Goal: Task Accomplishment & Management: Manage account settings

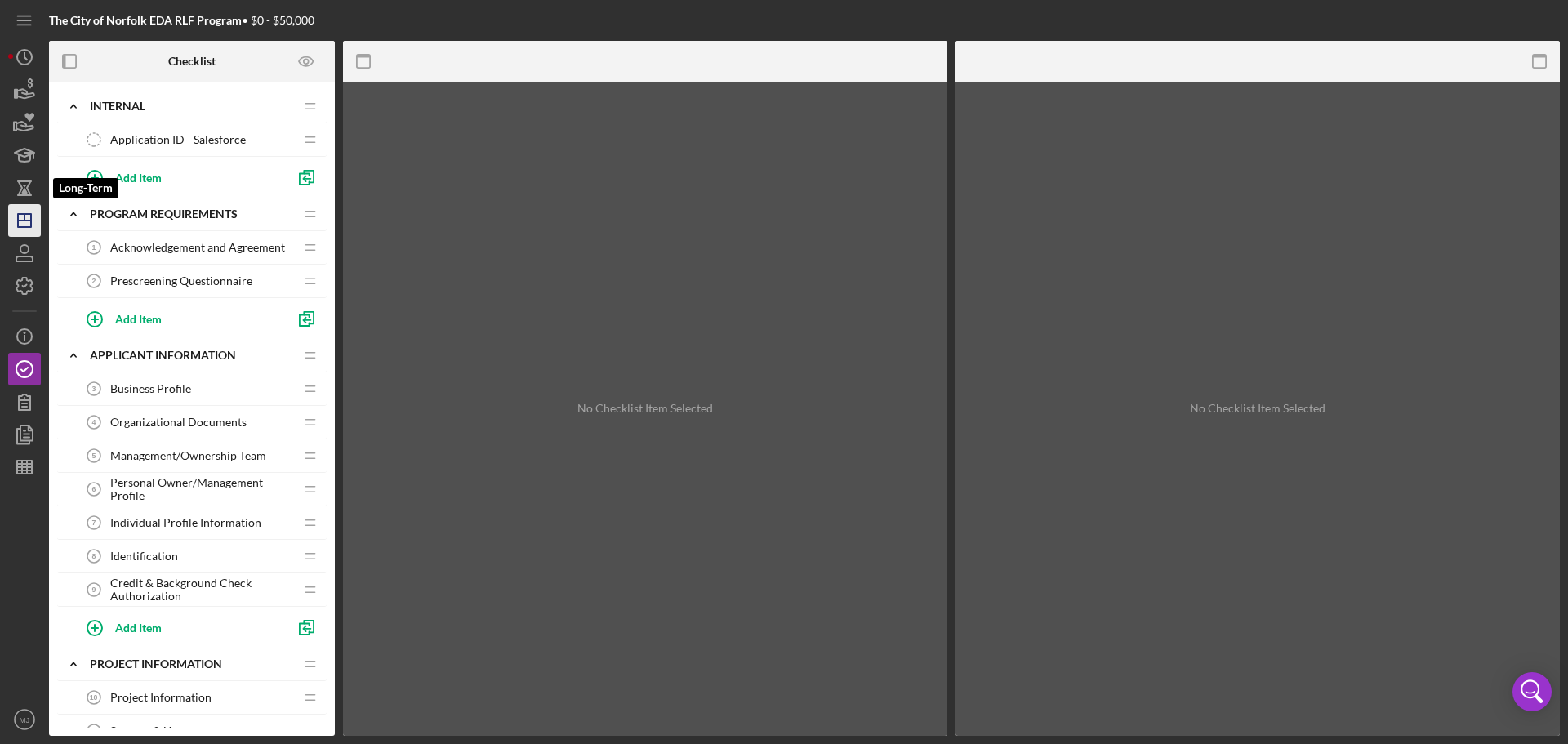
click at [26, 213] on icon "Icon/Dashboard" at bounding box center [24, 220] width 41 height 41
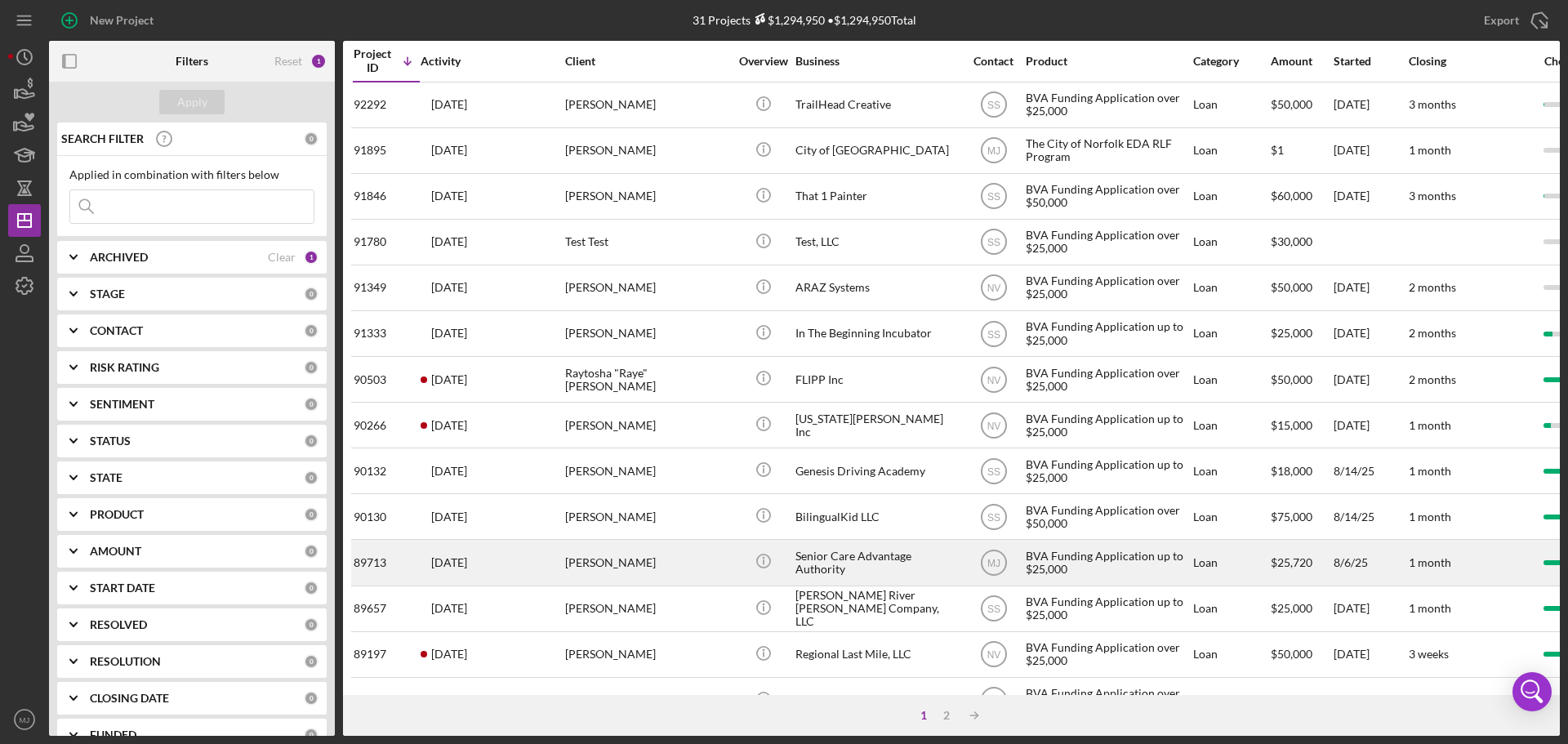
click at [834, 556] on div "Senior Care Advantage Authority" at bounding box center [878, 562] width 163 height 43
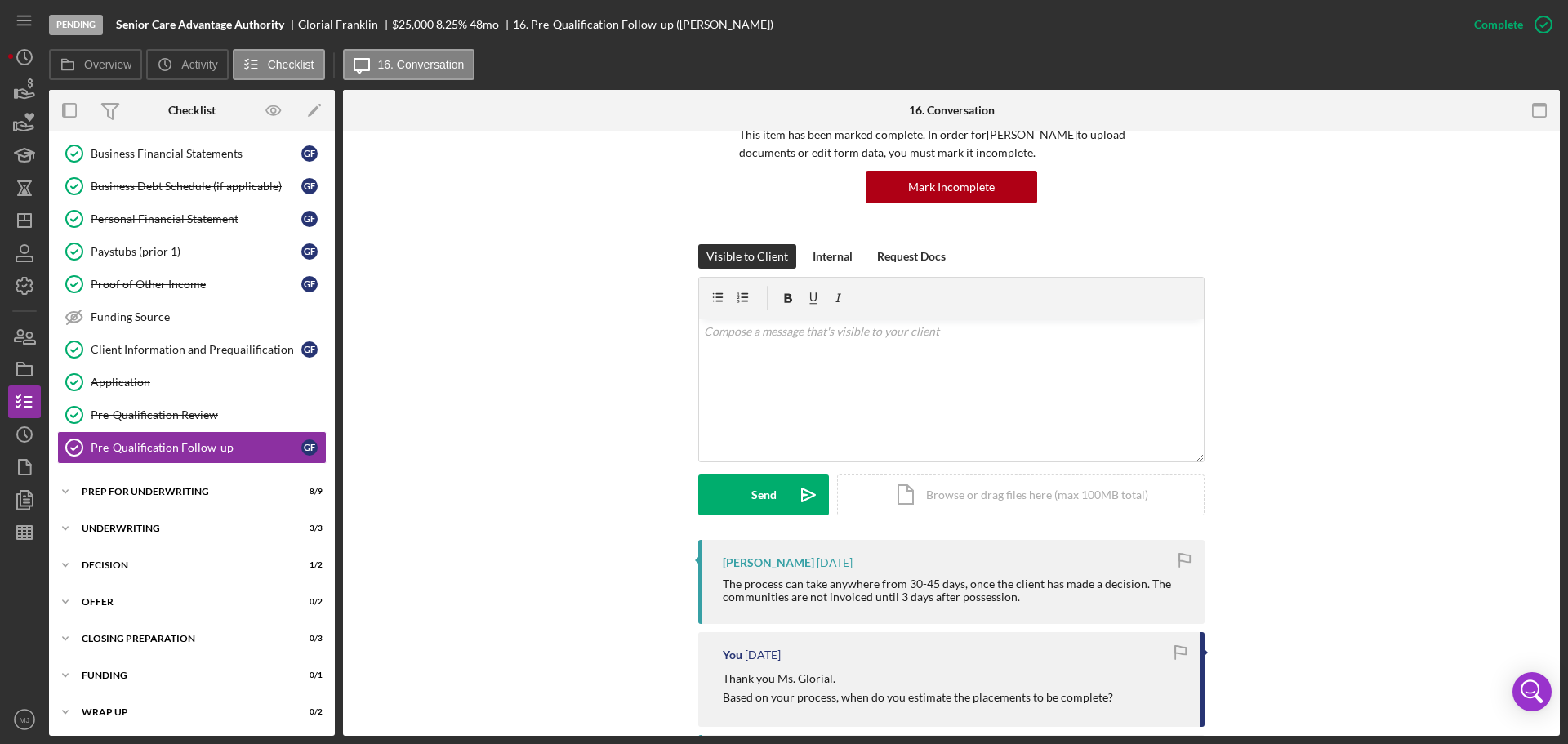
scroll to position [163, 0]
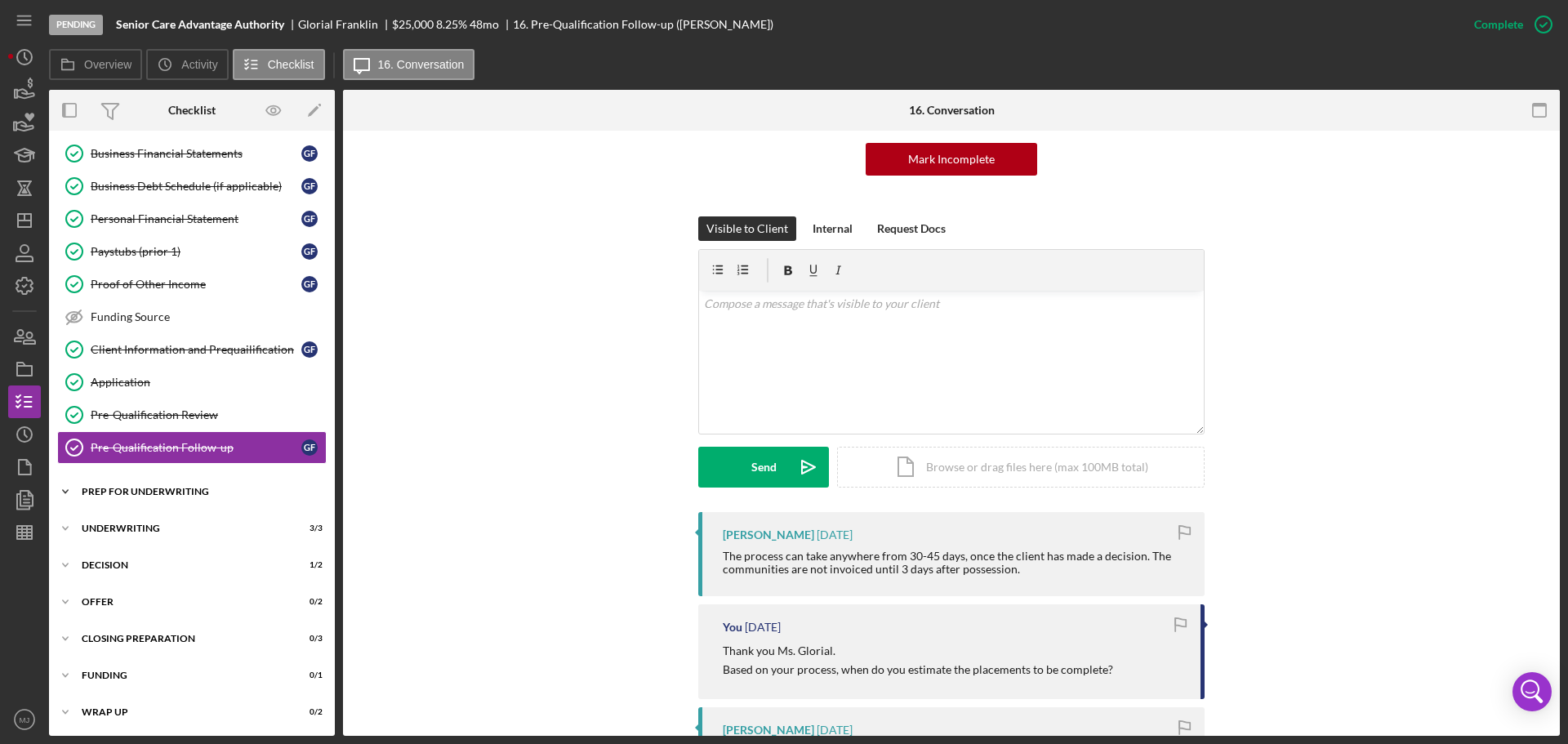
click at [142, 490] on div "Prep for Underwriting" at bounding box center [198, 492] width 233 height 10
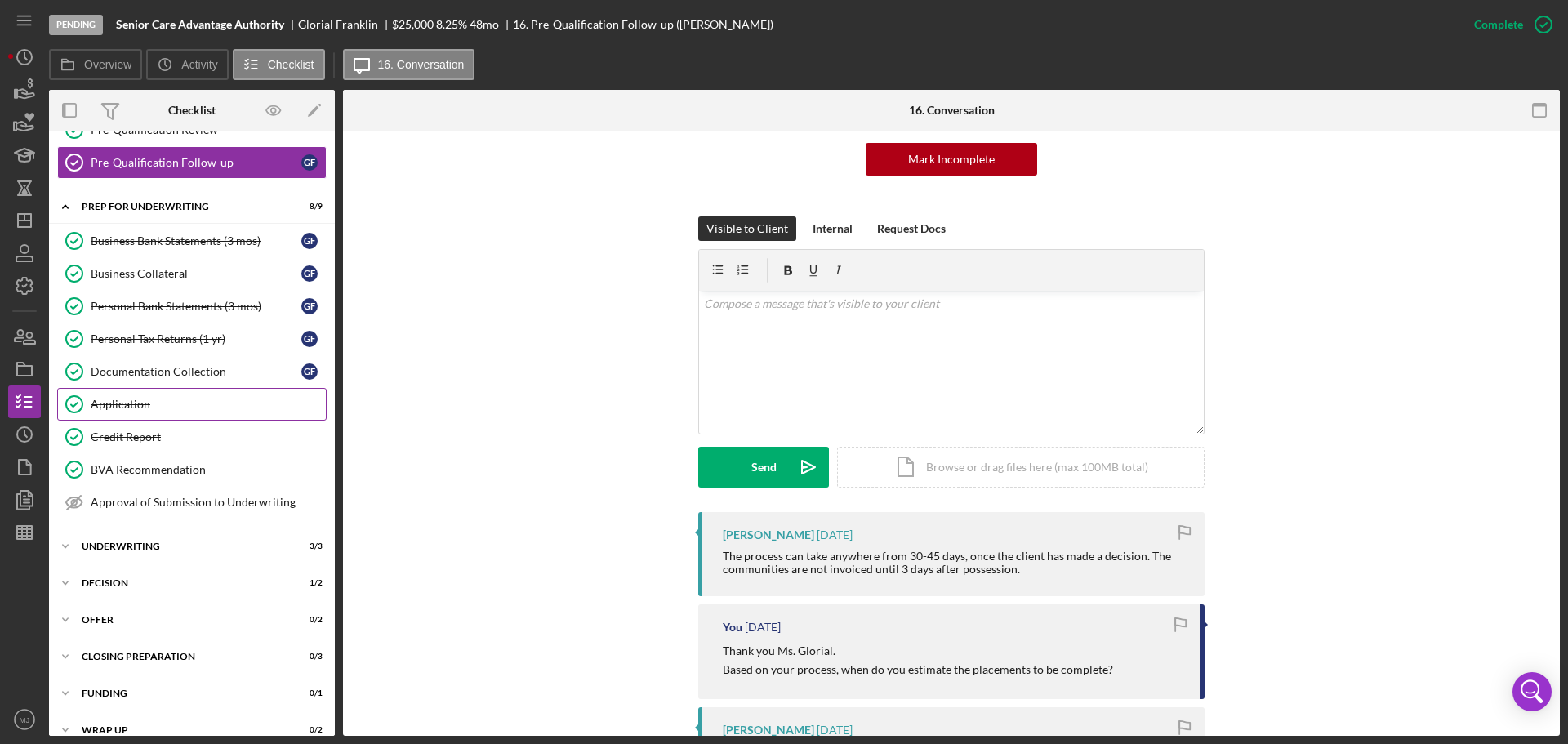
scroll to position [511, 0]
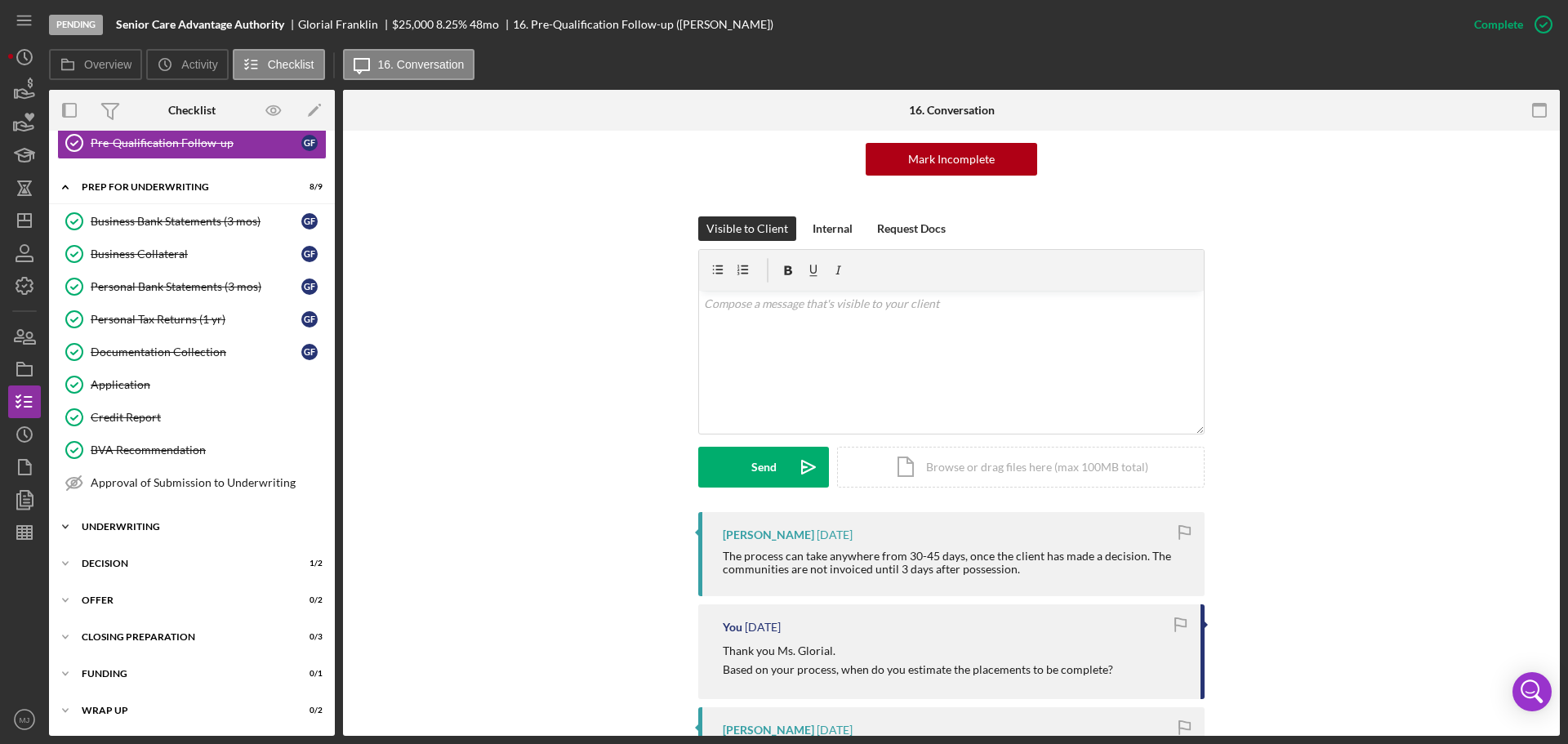
click at [140, 516] on div "Icon/Expander Underwriting 3 / 3" at bounding box center [191, 526] width 286 height 33
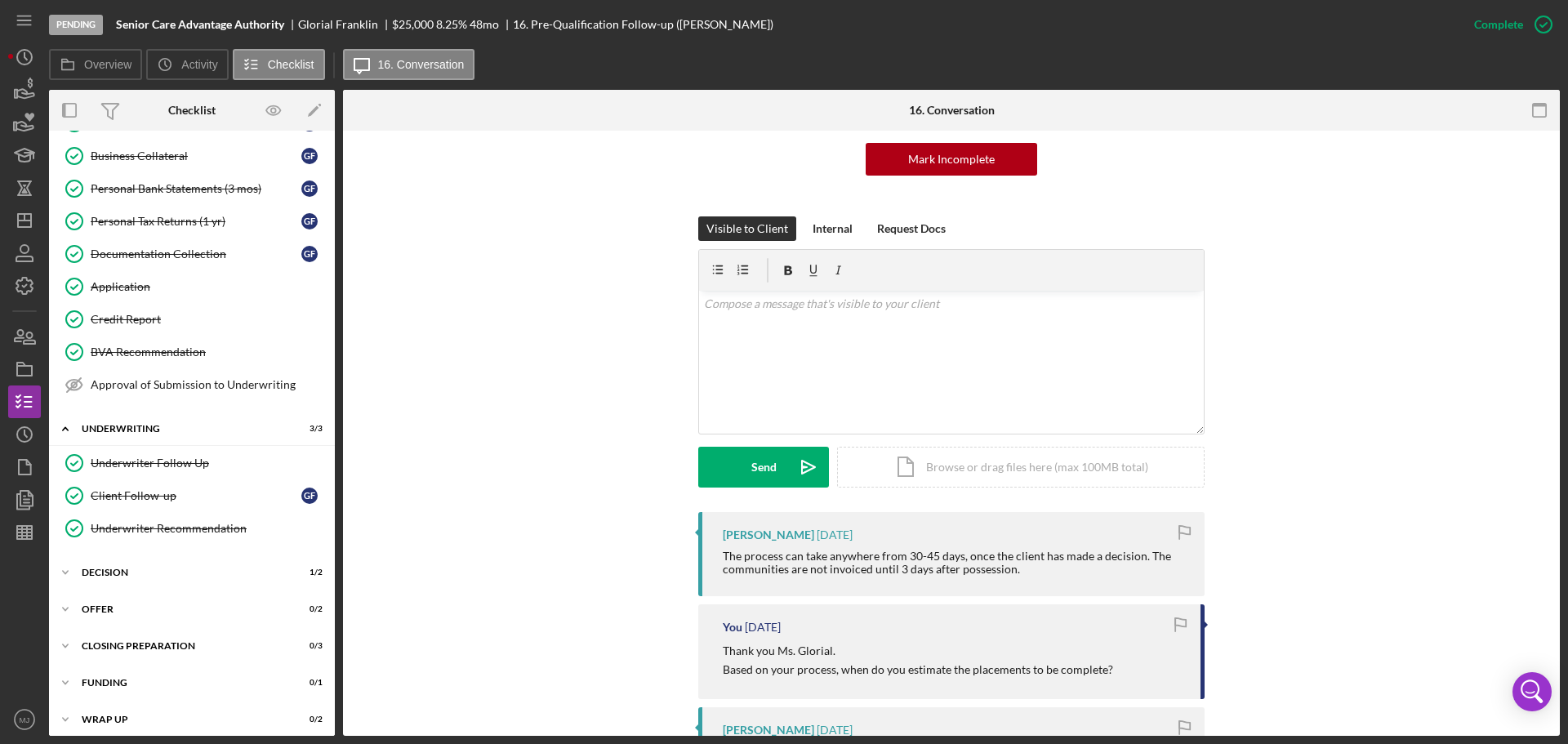
scroll to position [619, 0]
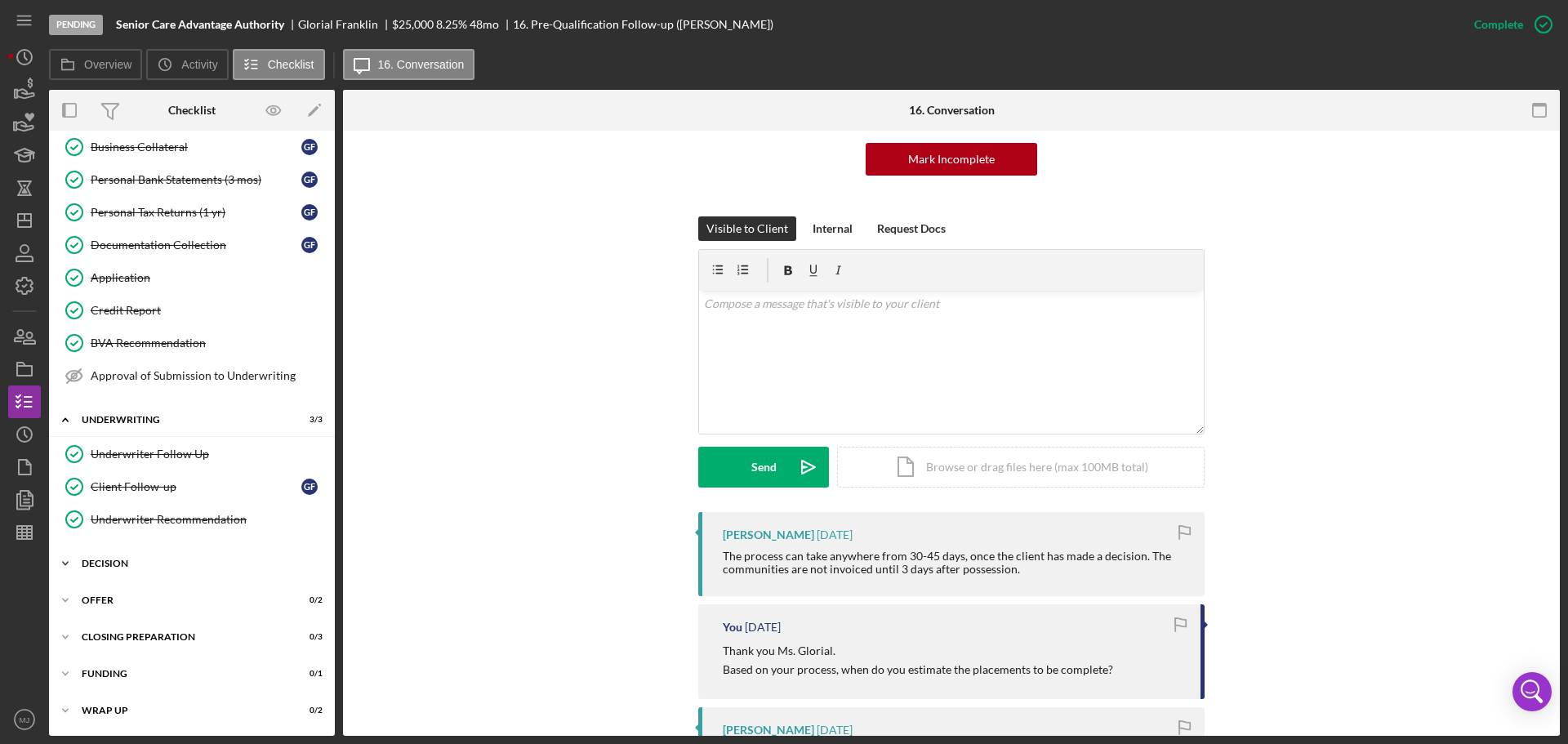
click at [110, 558] on div "Icon/Expander Decision 1 / 2" at bounding box center [191, 563] width 286 height 33
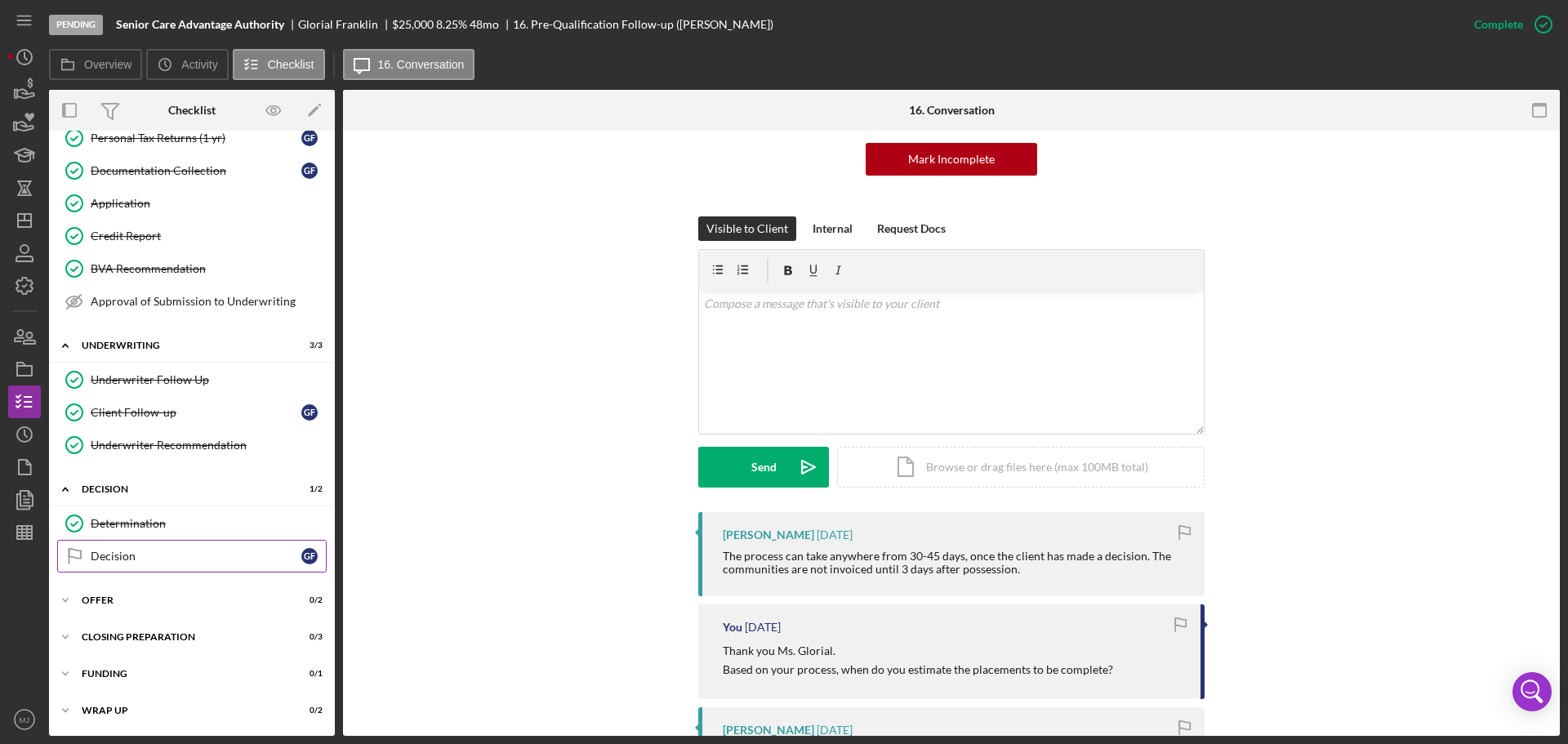
click at [183, 557] on div "Decision" at bounding box center [196, 556] width 211 height 13
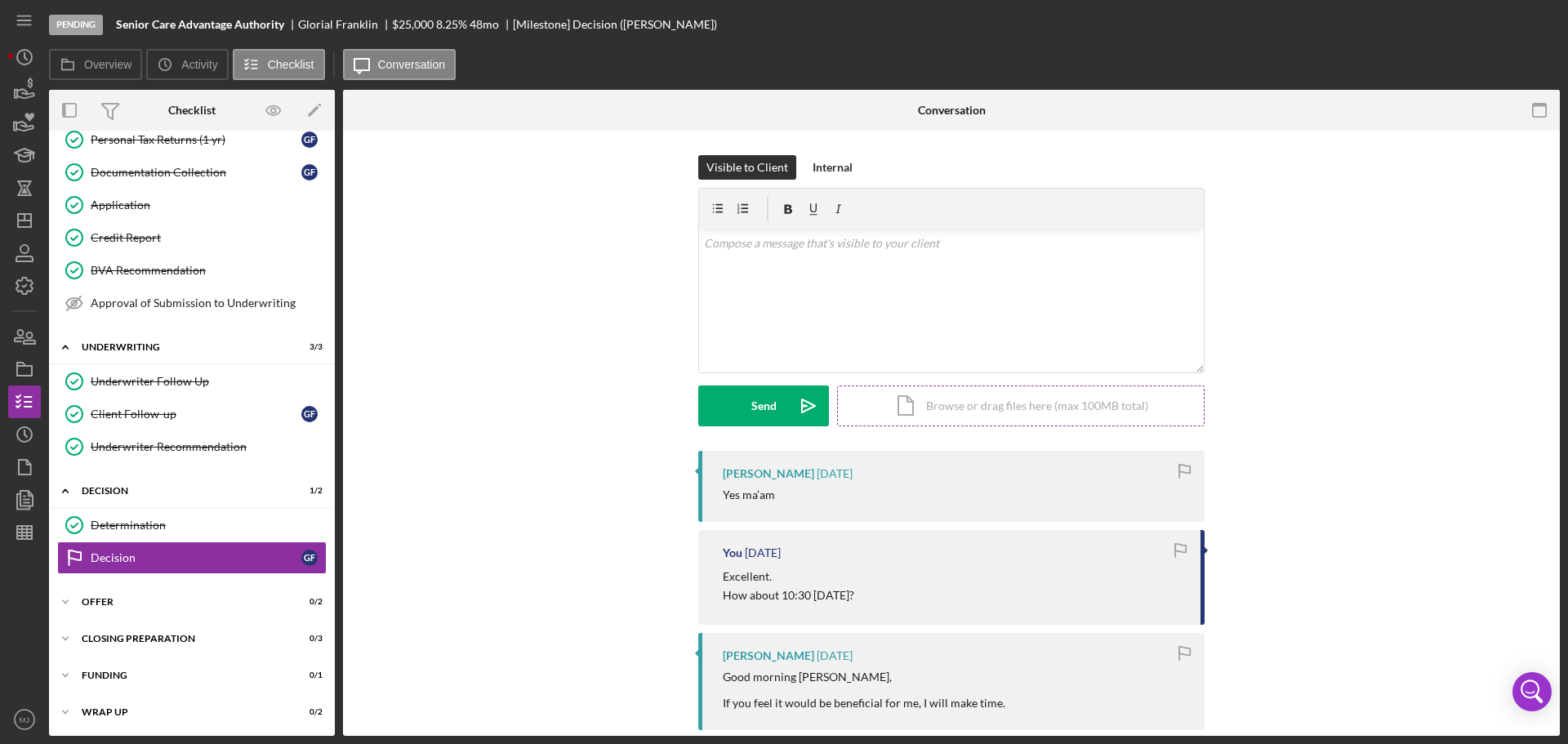
scroll to position [692, 0]
click at [1499, 25] on div "Mark Complete" at bounding box center [1484, 24] width 80 height 33
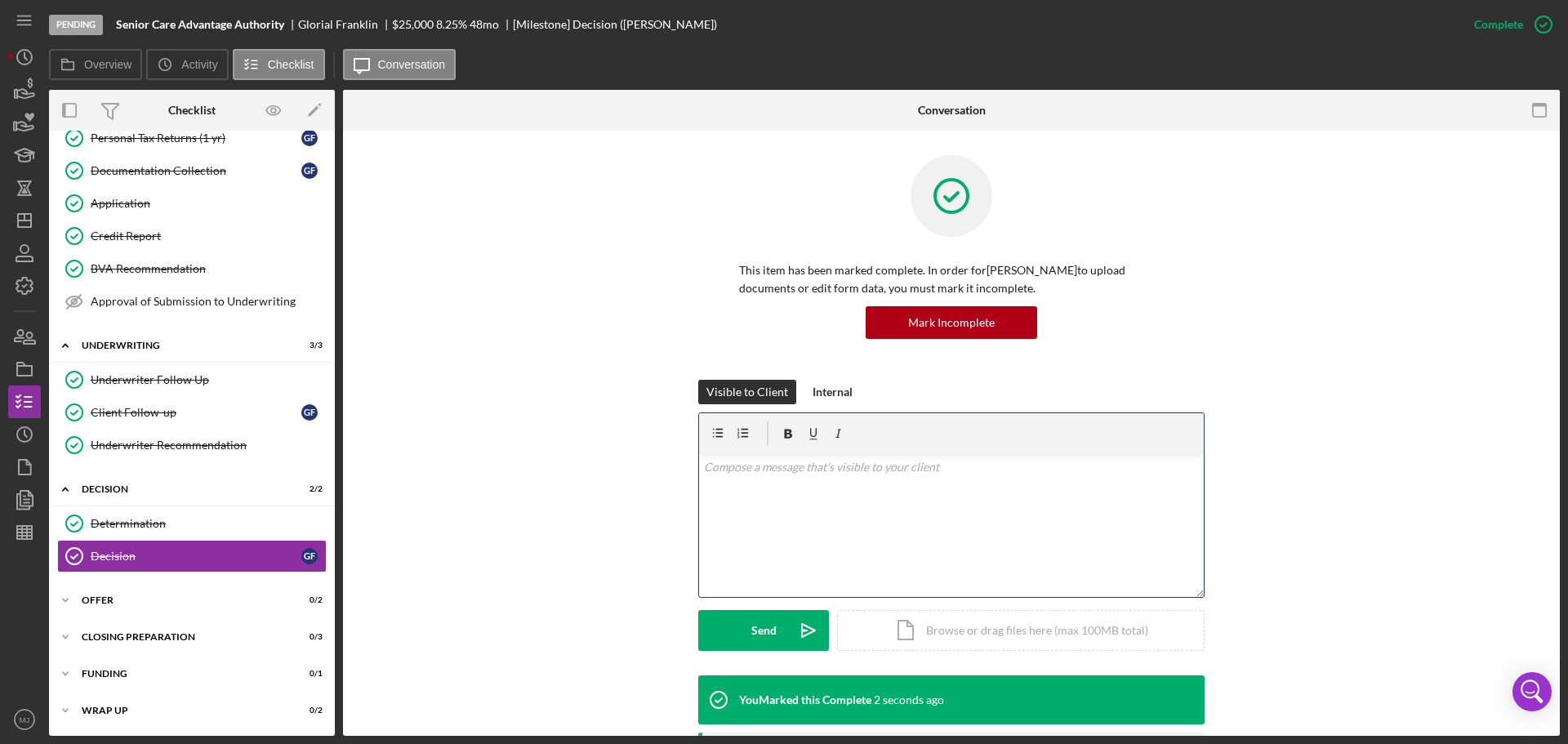
click at [898, 476] on p at bounding box center [952, 467] width 496 height 18
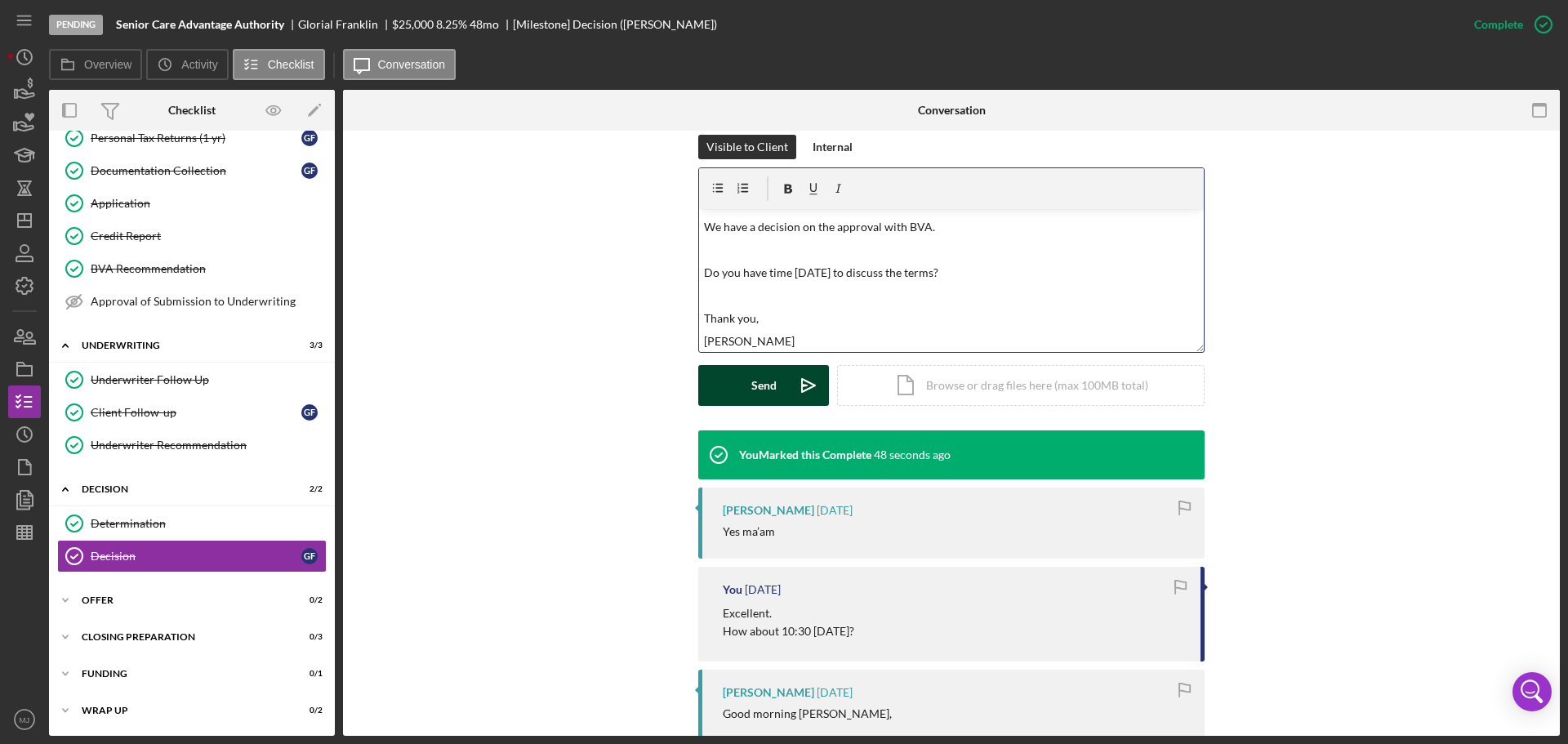
scroll to position [327, 0]
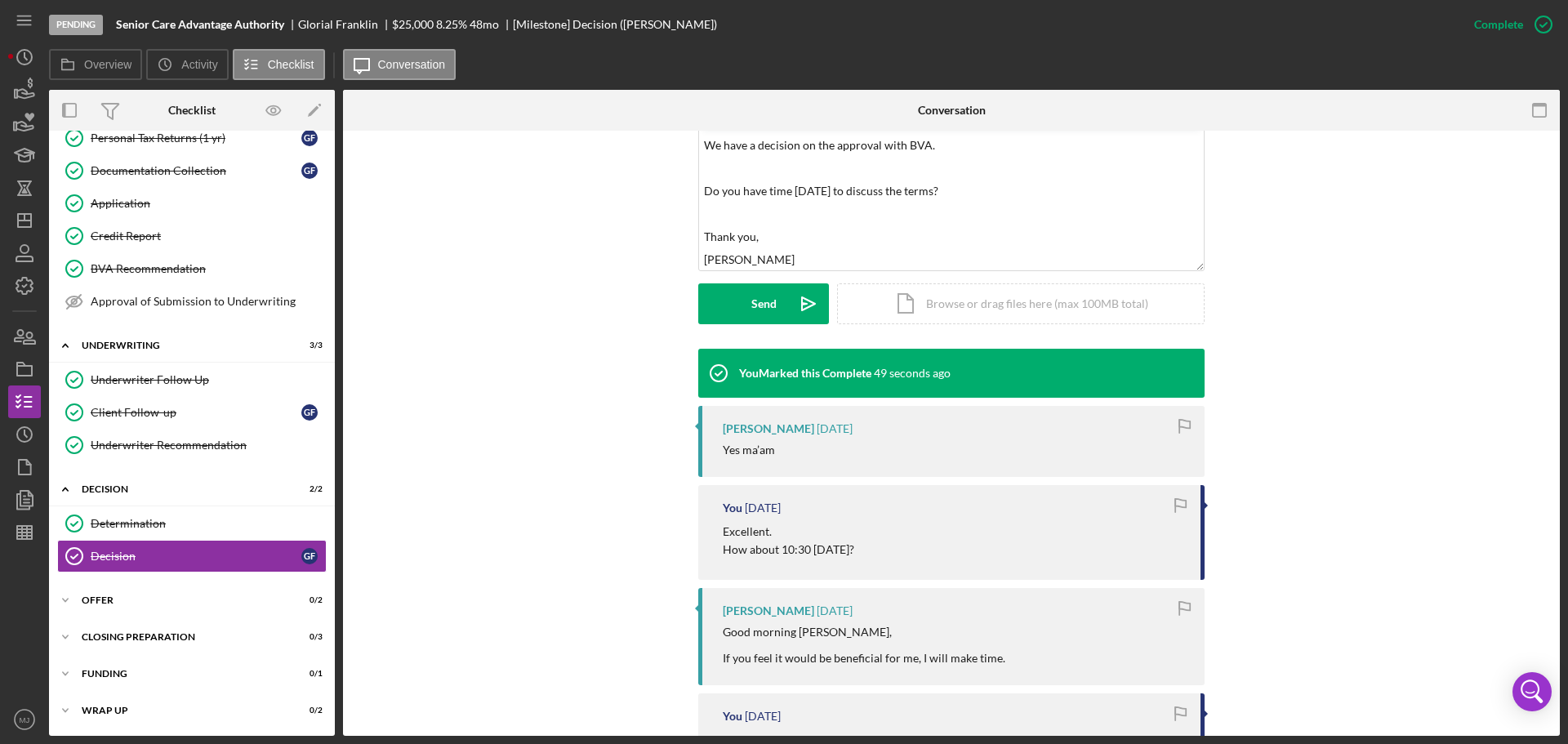
click at [741, 327] on div "Visible to Client Internal v Color teal Color pink Remove color Add row above A…" at bounding box center [951, 200] width 506 height 296
click at [761, 300] on div "Send" at bounding box center [763, 304] width 25 height 41
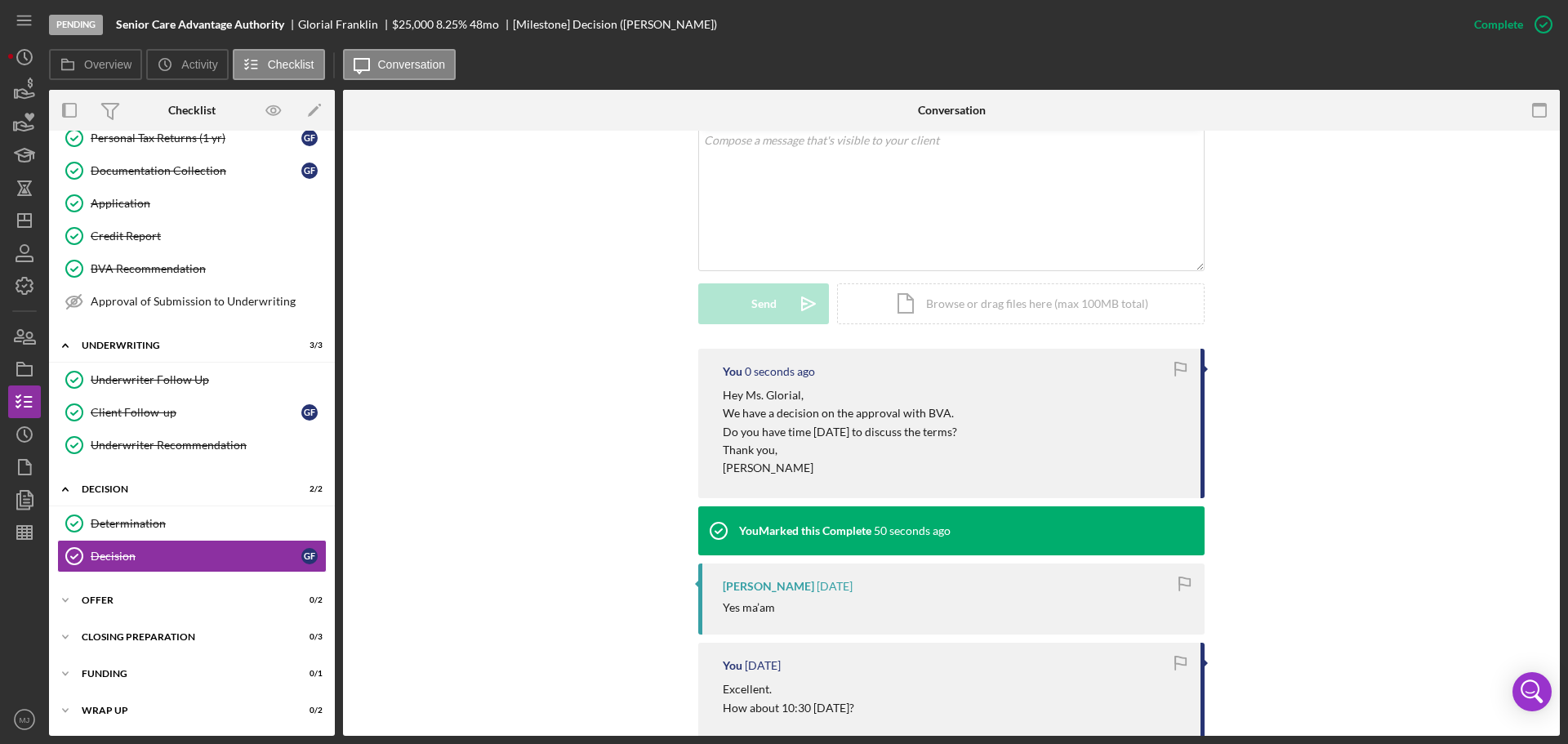
scroll to position [0, 0]
click at [16, 218] on icon "Icon/Dashboard" at bounding box center [24, 220] width 41 height 41
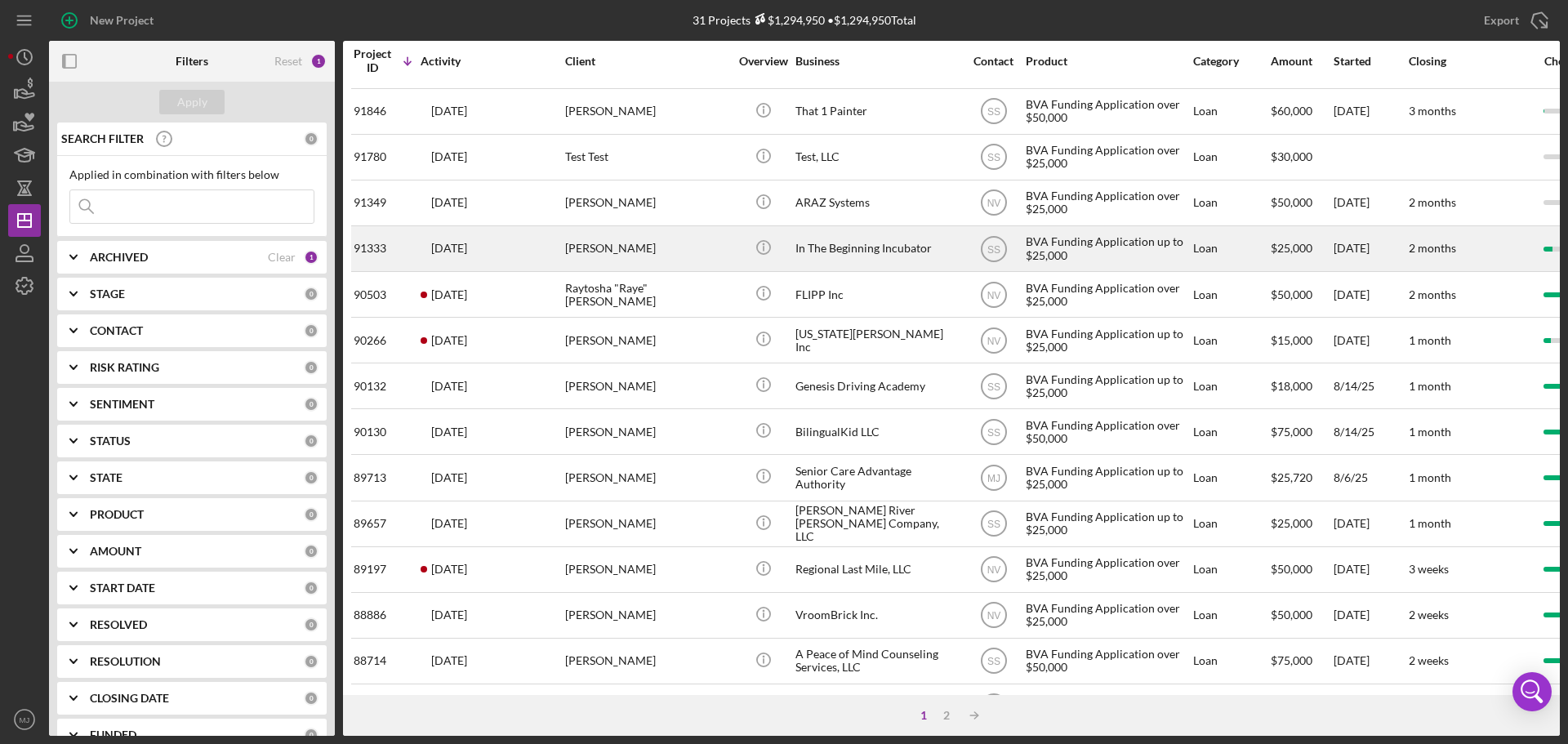
scroll to position [245, 0]
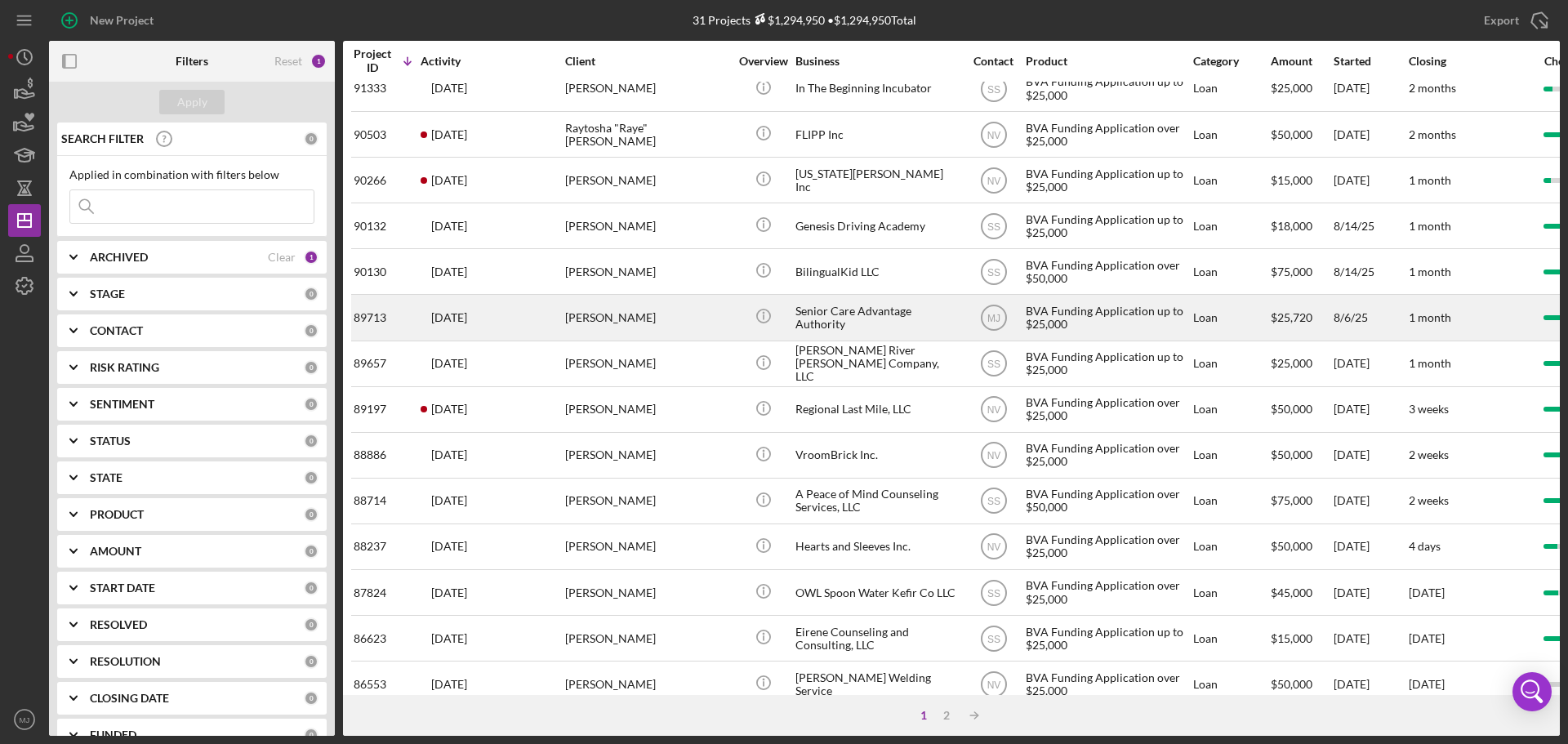
click at [844, 316] on div "Senior Care Advantage Authority" at bounding box center [878, 317] width 163 height 43
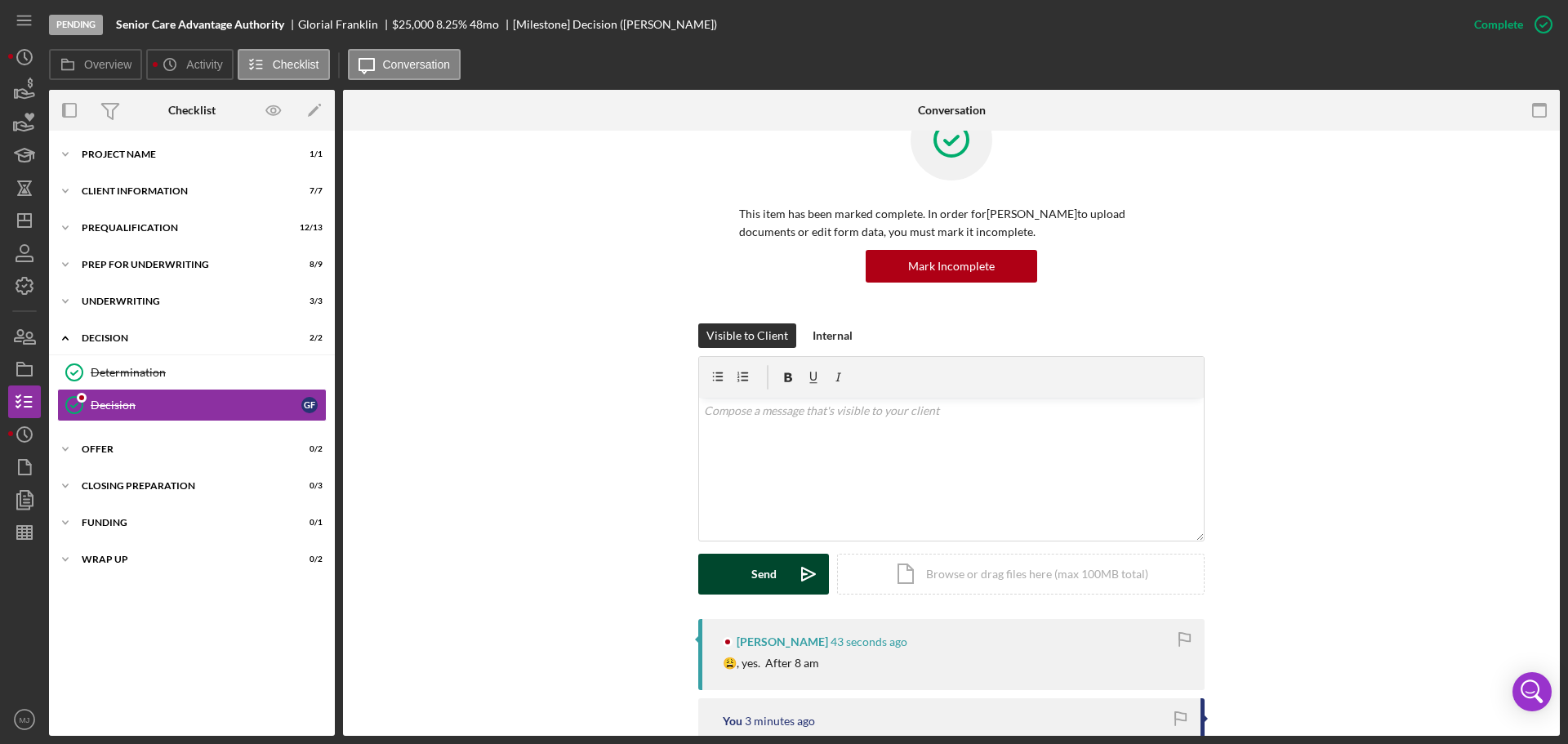
scroll to position [163, 0]
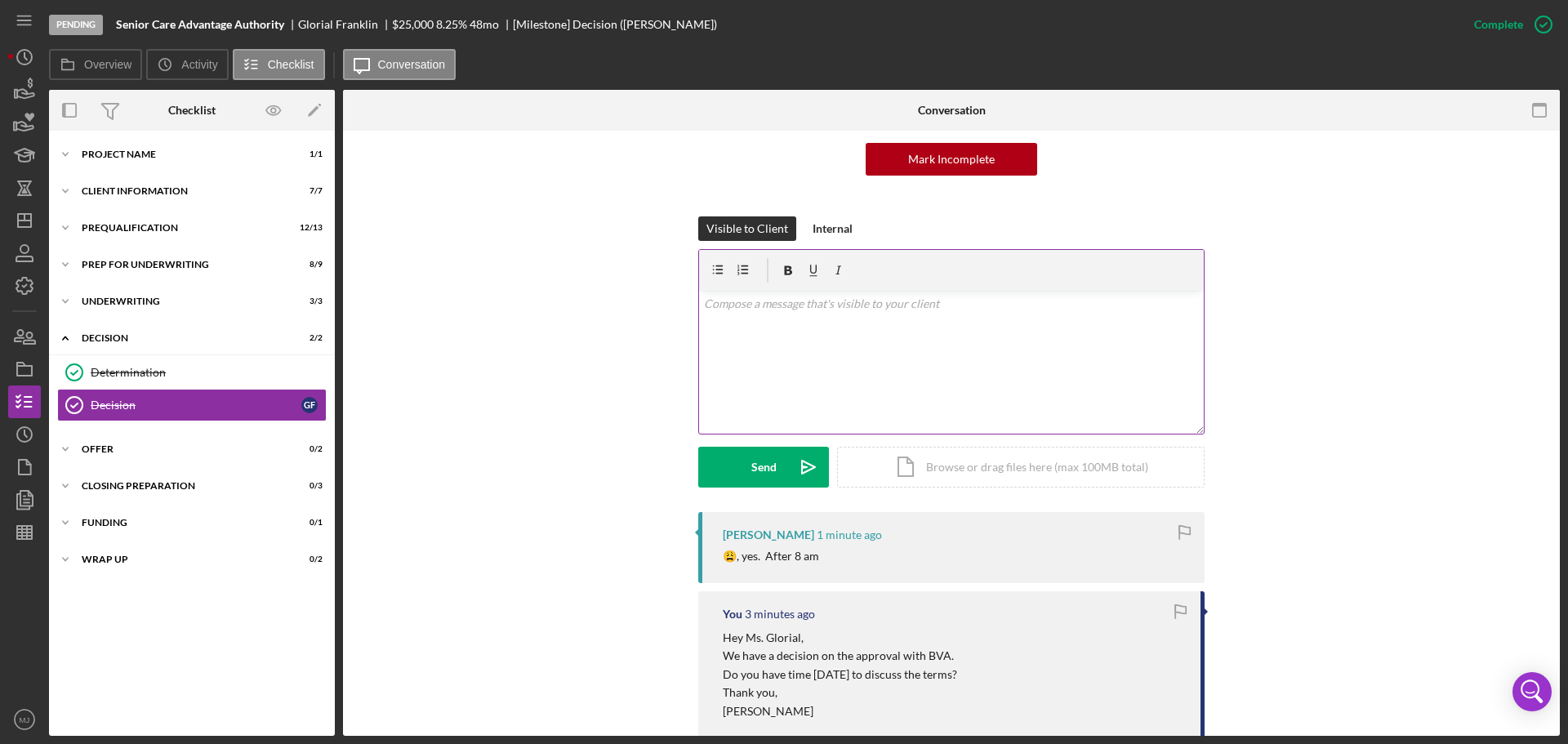
click at [930, 335] on div "v Color teal Color pink Remove color Add row above Add row below Add column bef…" at bounding box center [951, 362] width 505 height 142
click at [767, 460] on div "Send" at bounding box center [763, 467] width 25 height 41
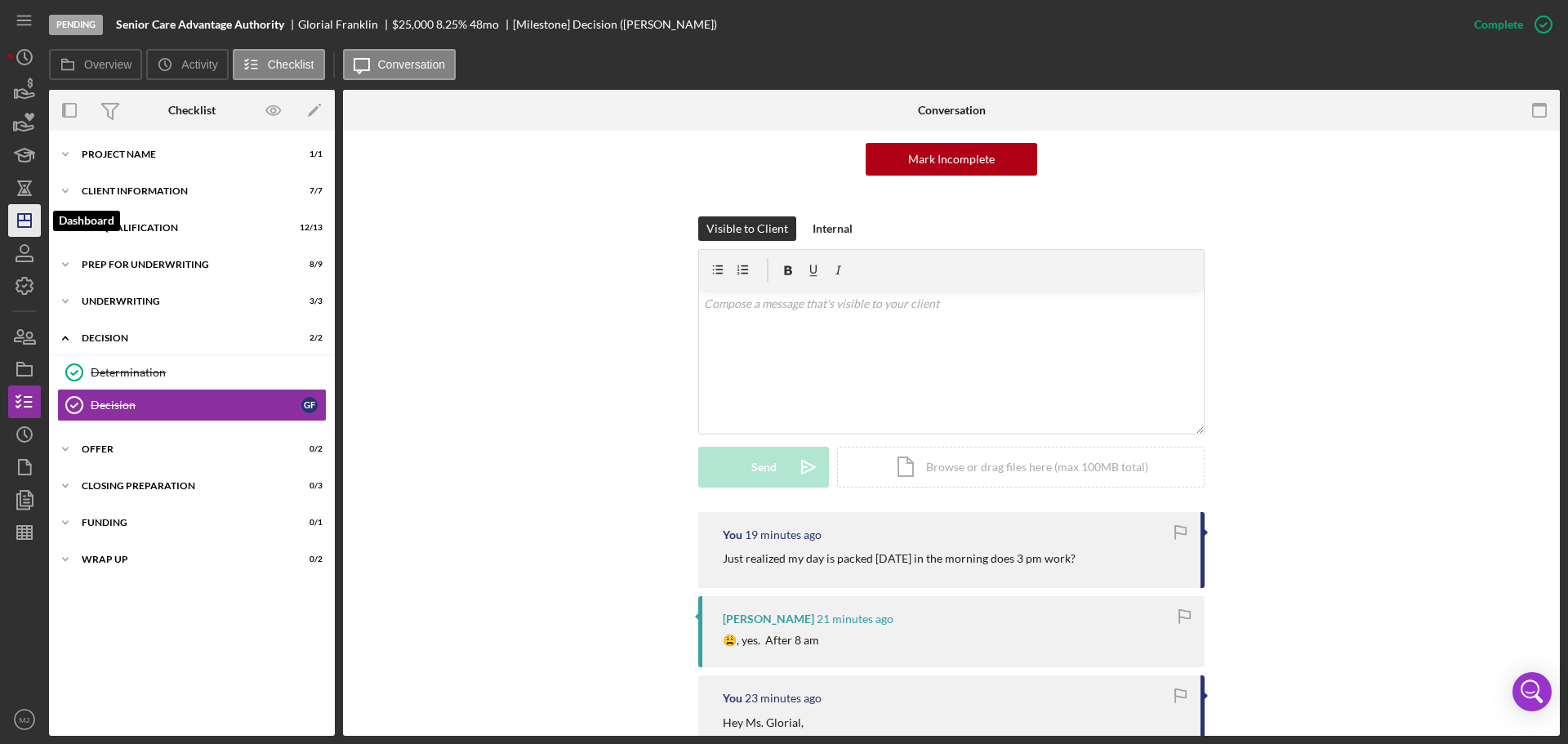
click at [31, 224] on polygon "button" at bounding box center [24, 220] width 13 height 13
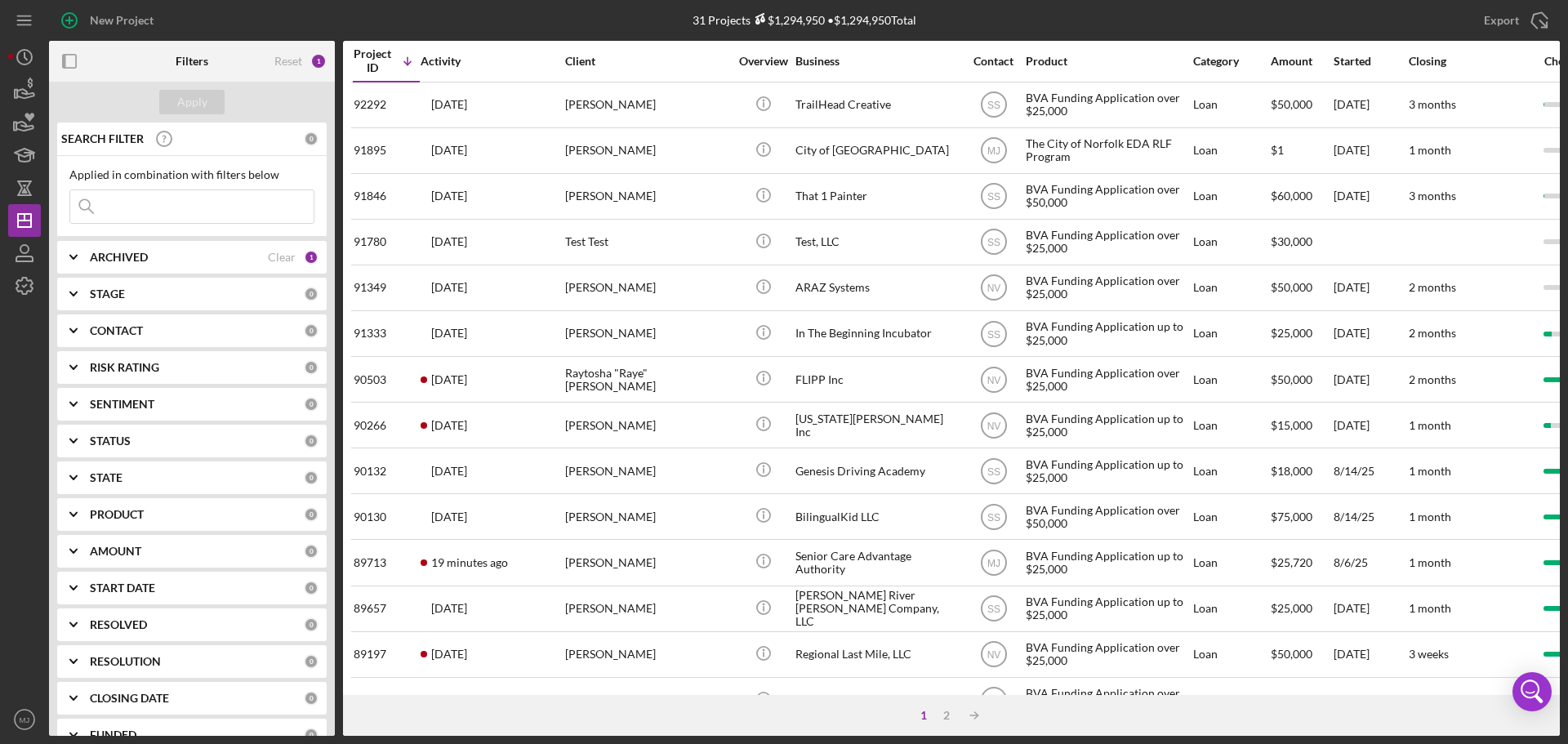
click at [161, 202] on input at bounding box center [192, 206] width 243 height 33
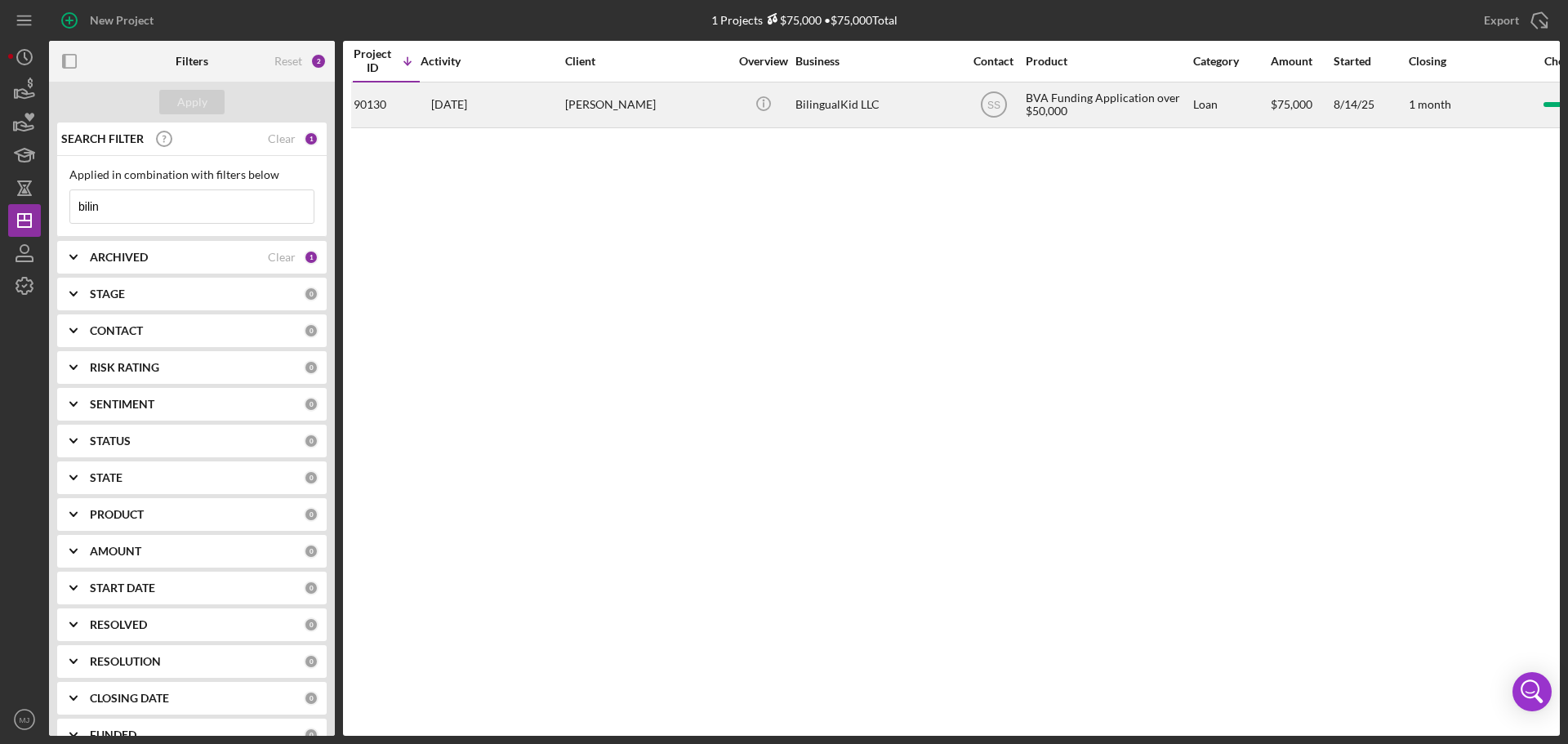
type input "bilin"
click at [622, 113] on div "[PERSON_NAME]" at bounding box center [647, 105] width 163 height 43
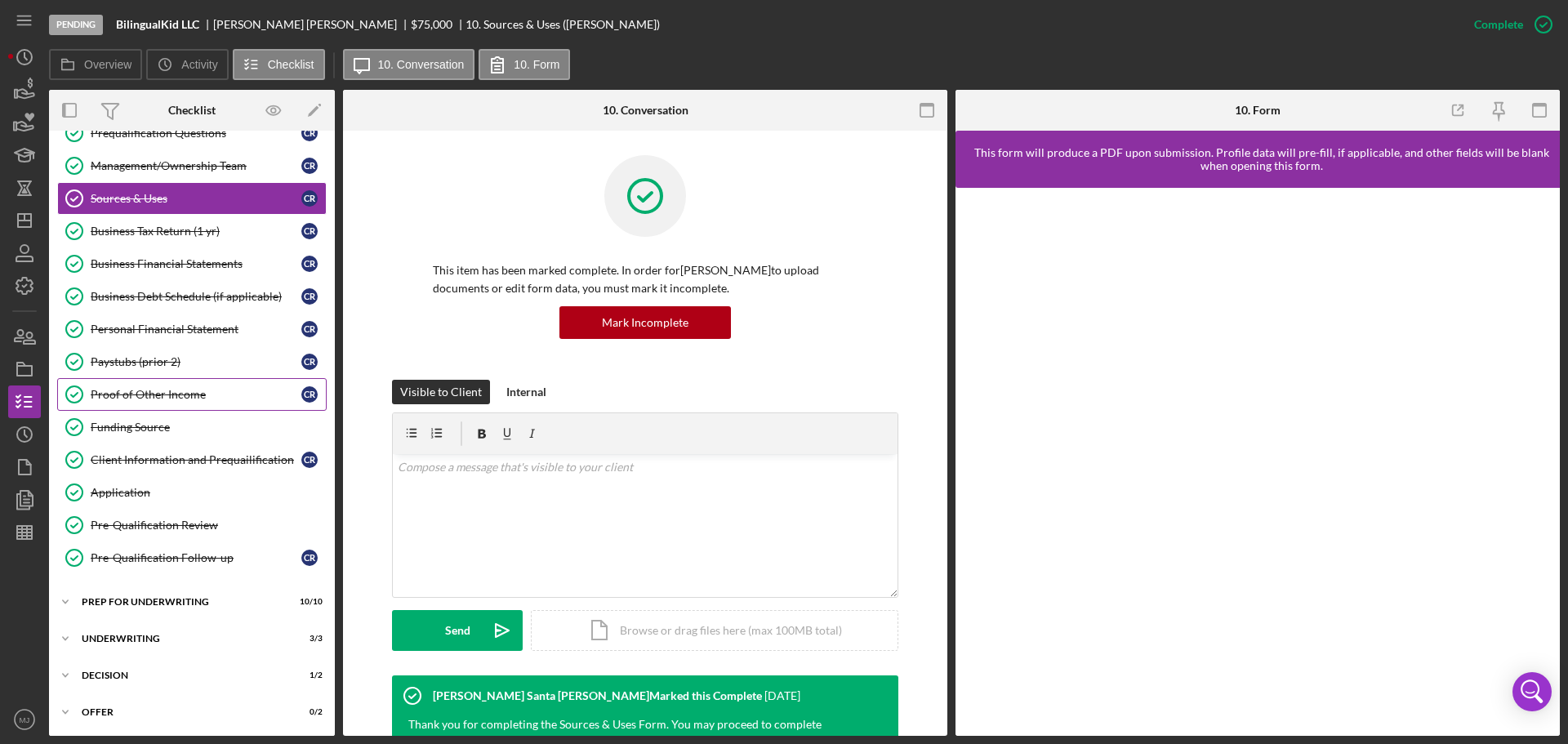
scroll to position [241, 0]
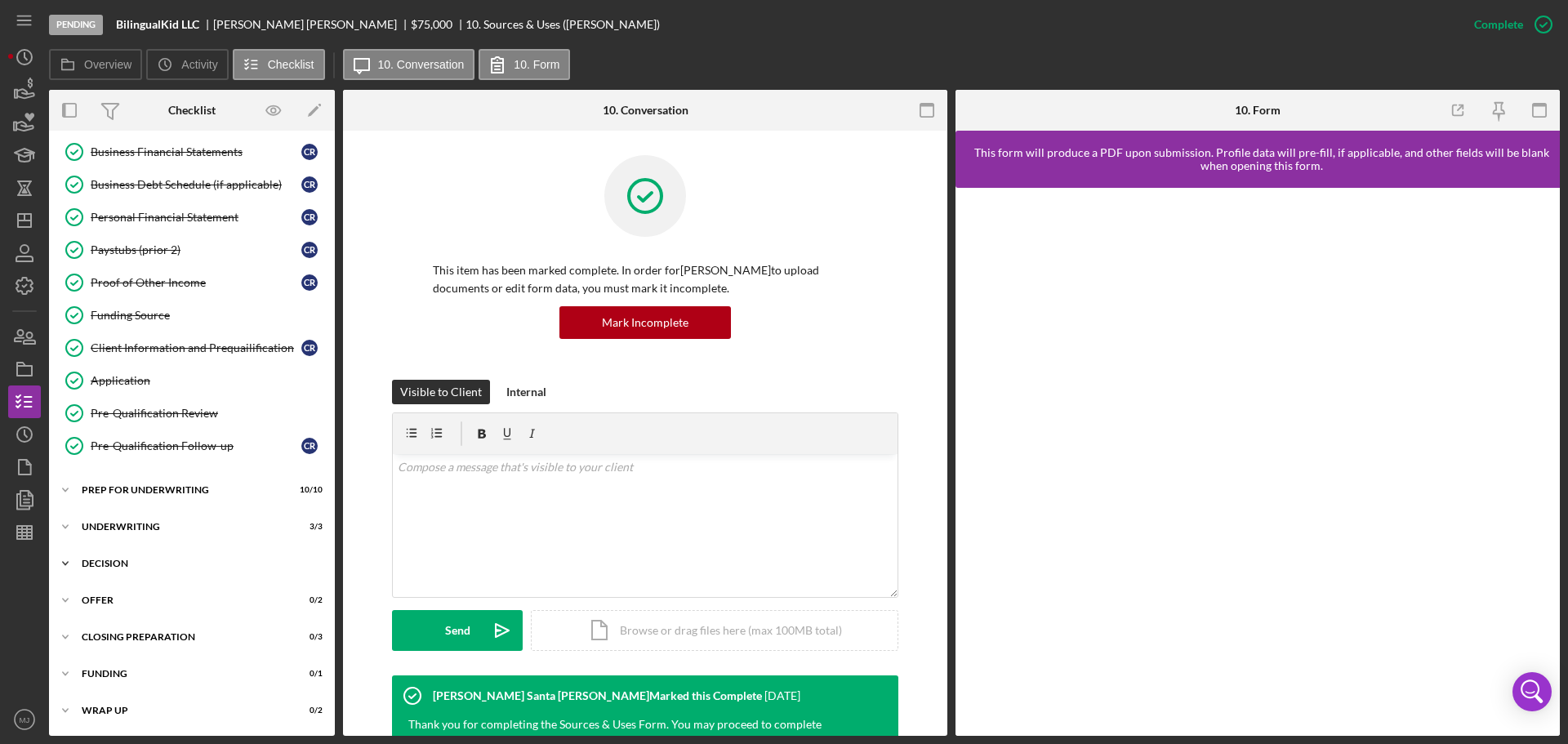
click at [102, 565] on div "Decision" at bounding box center [198, 564] width 233 height 10
click at [116, 597] on div "Determination" at bounding box center [208, 598] width 235 height 13
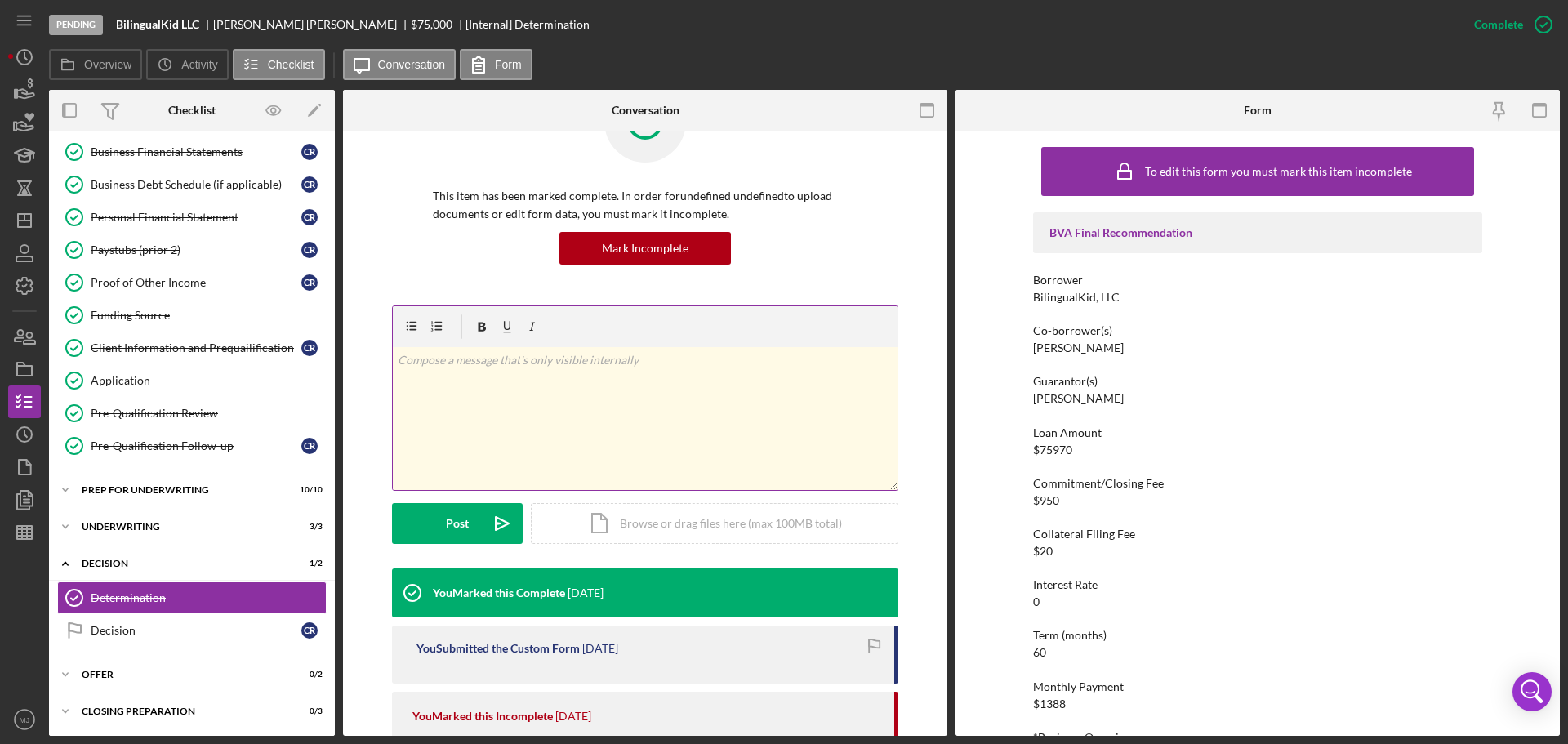
scroll to position [245, 0]
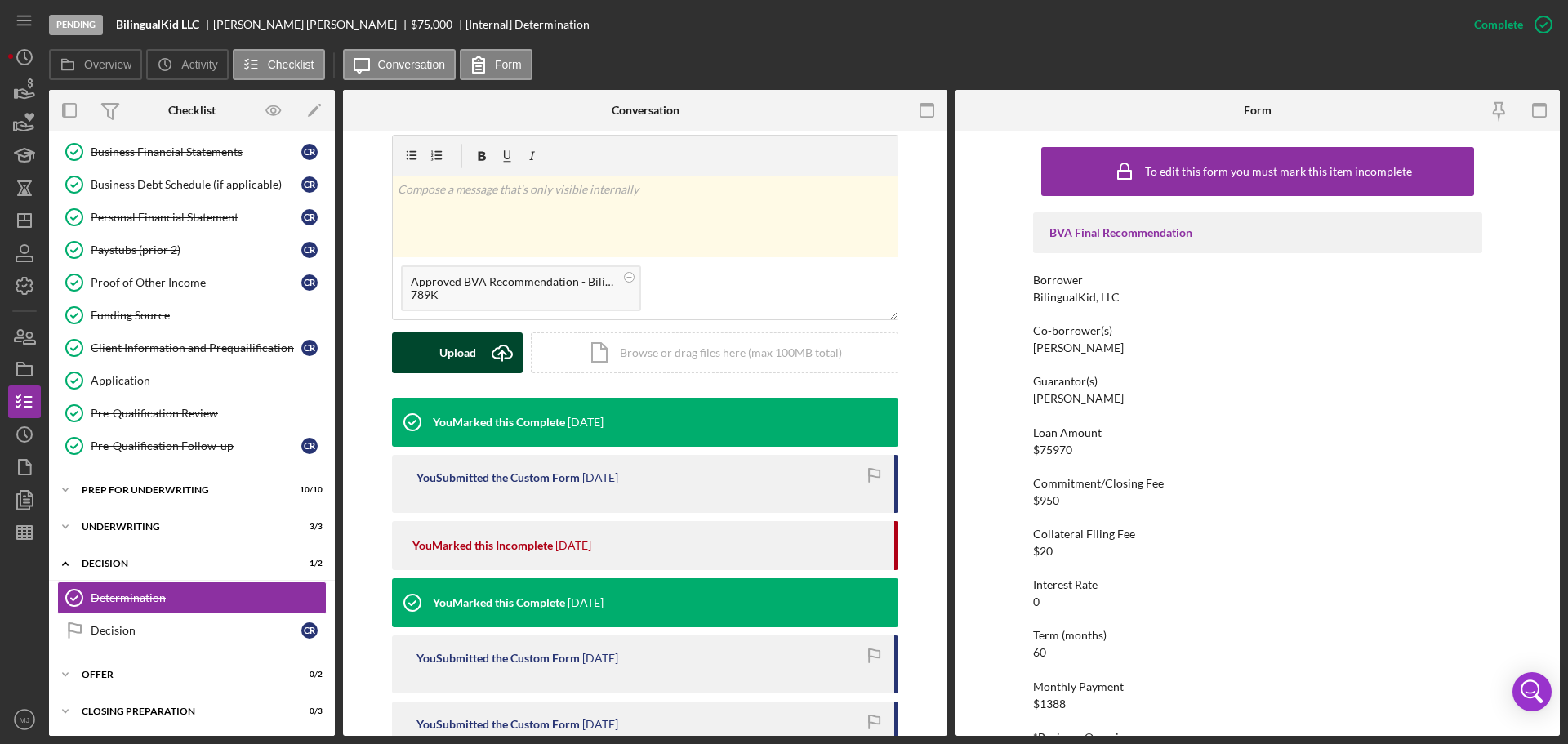
click at [476, 367] on button "Upload Icon/Upload" at bounding box center [457, 353] width 131 height 41
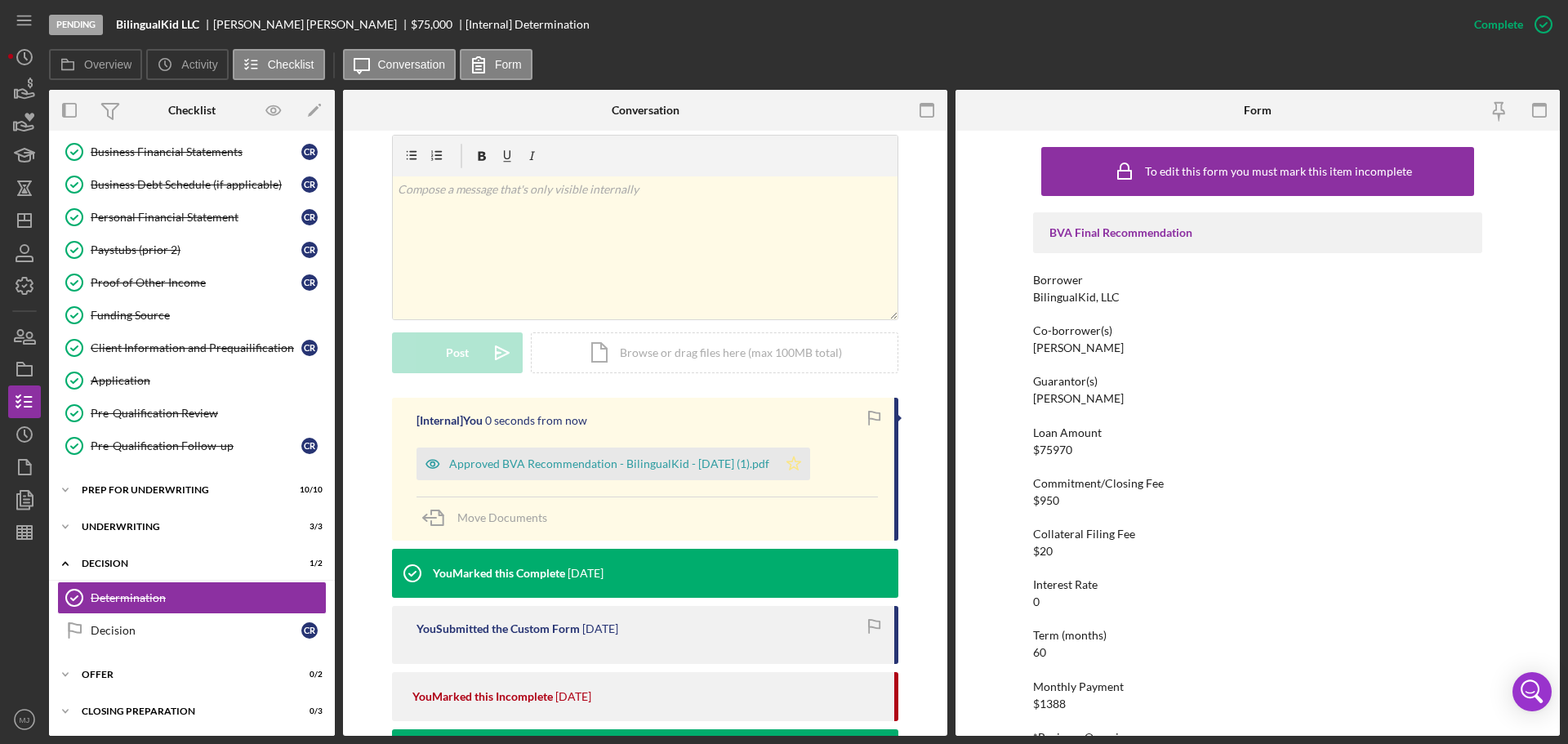
click at [801, 464] on icon "Icon/Star" at bounding box center [794, 463] width 33 height 33
click at [799, 461] on polygon "button" at bounding box center [794, 462] width 14 height 13
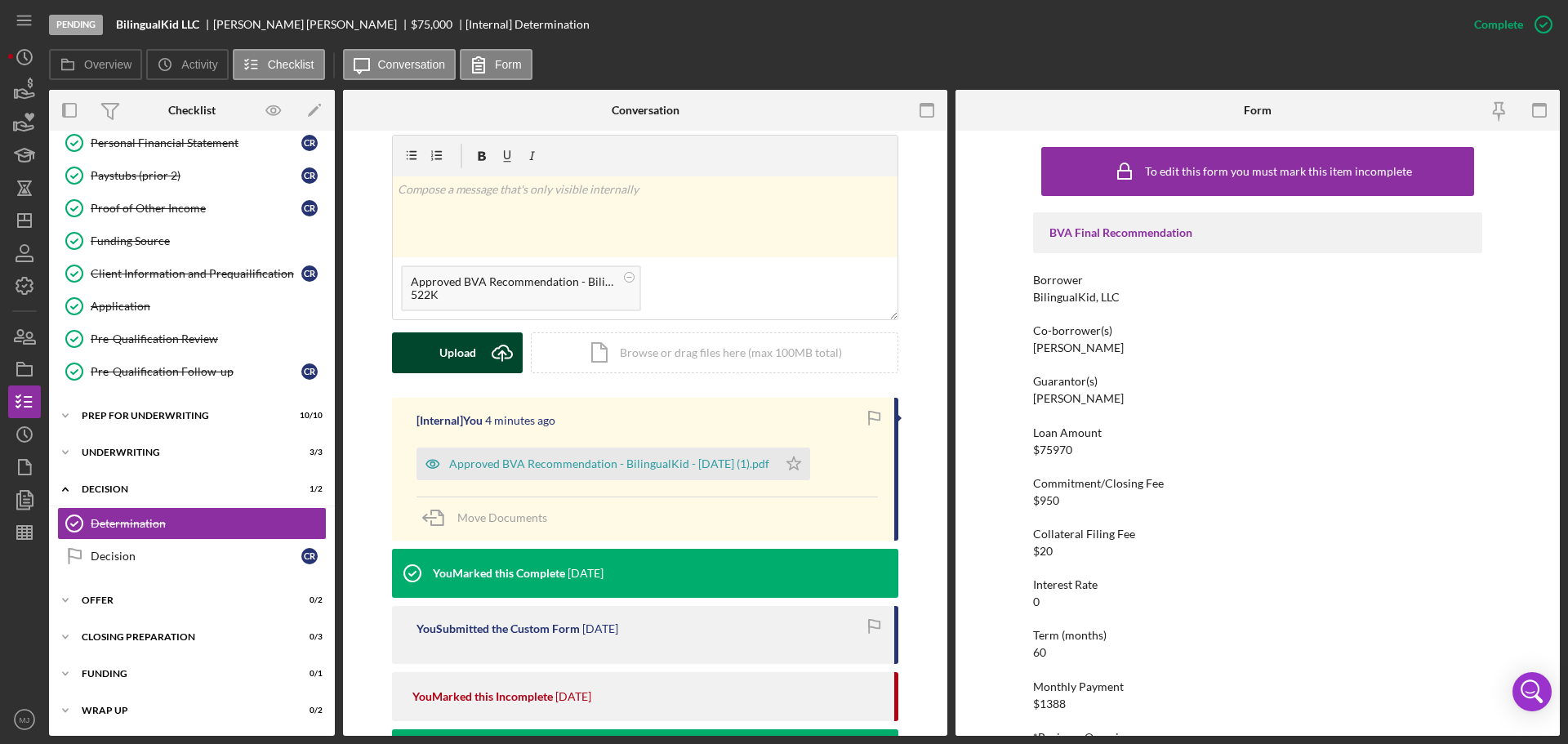
click at [474, 351] on button "Upload Icon/Upload" at bounding box center [457, 353] width 131 height 41
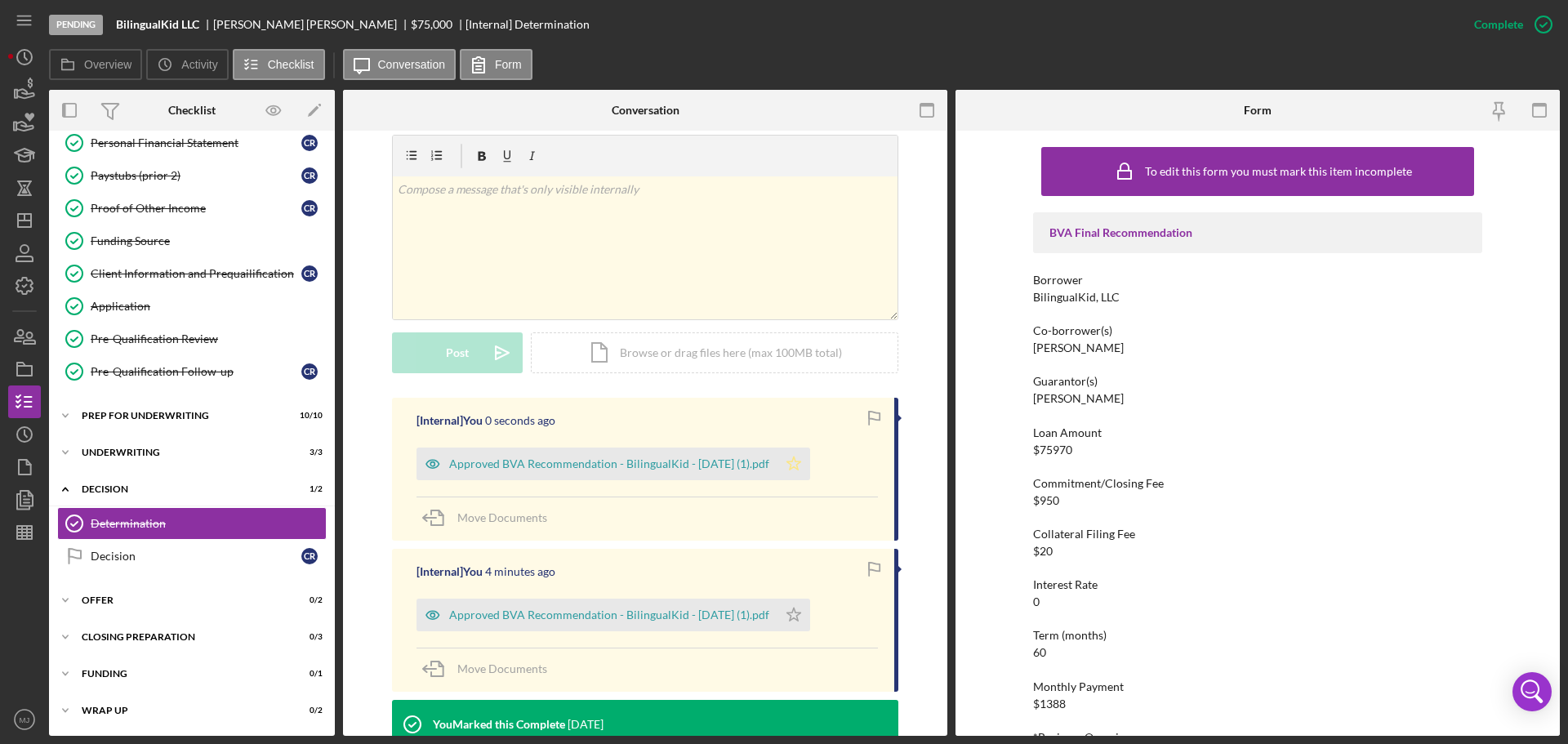
click at [804, 459] on icon "Icon/Star" at bounding box center [794, 463] width 33 height 33
click at [653, 609] on div "Approved BVA Recommendation - BilingualKid - [DATE] (1).pdf" at bounding box center [609, 615] width 320 height 13
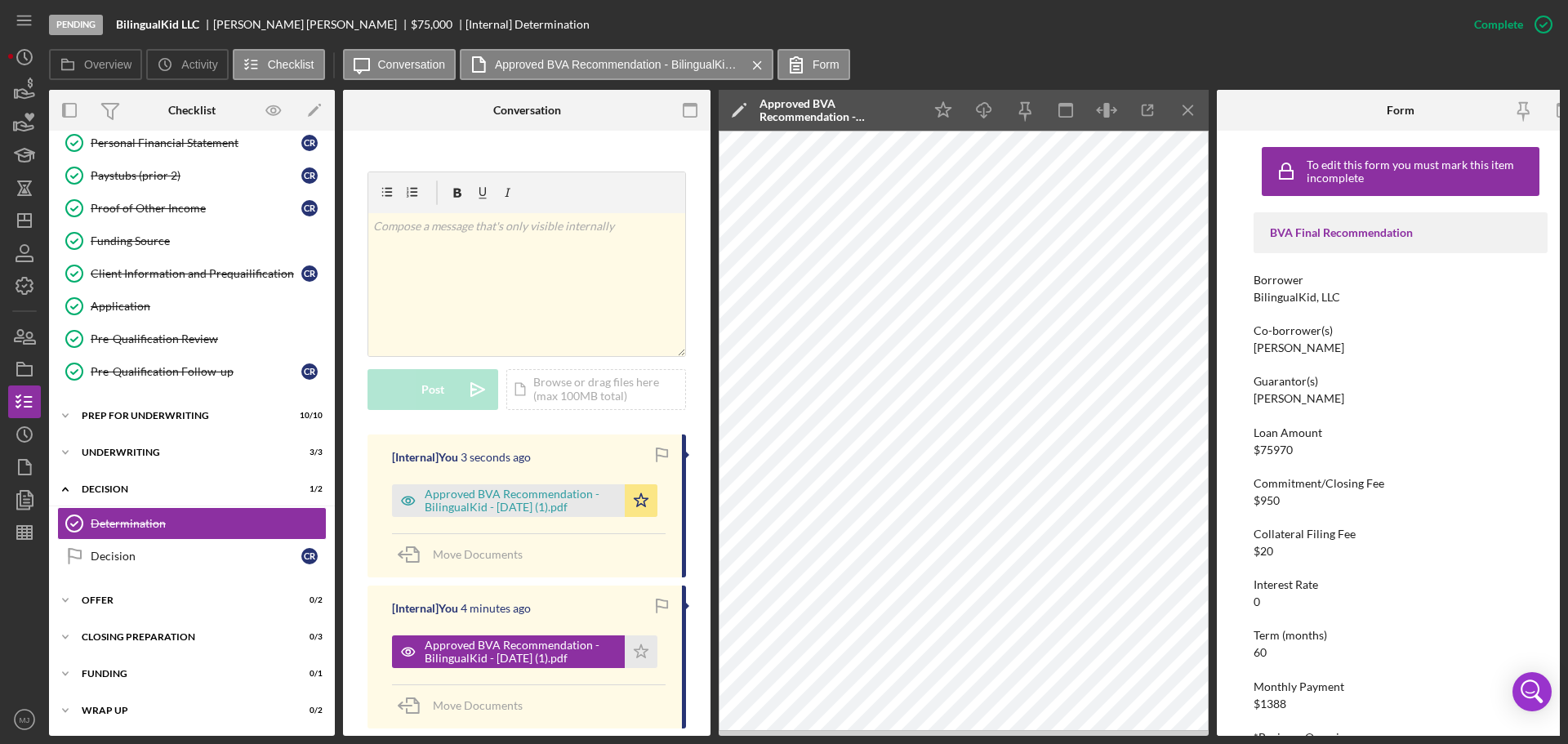
click at [823, 120] on div "Approved BVA Recommendation - BilingualKid - [DATE] (1).pdf" at bounding box center [838, 111] width 155 height 26
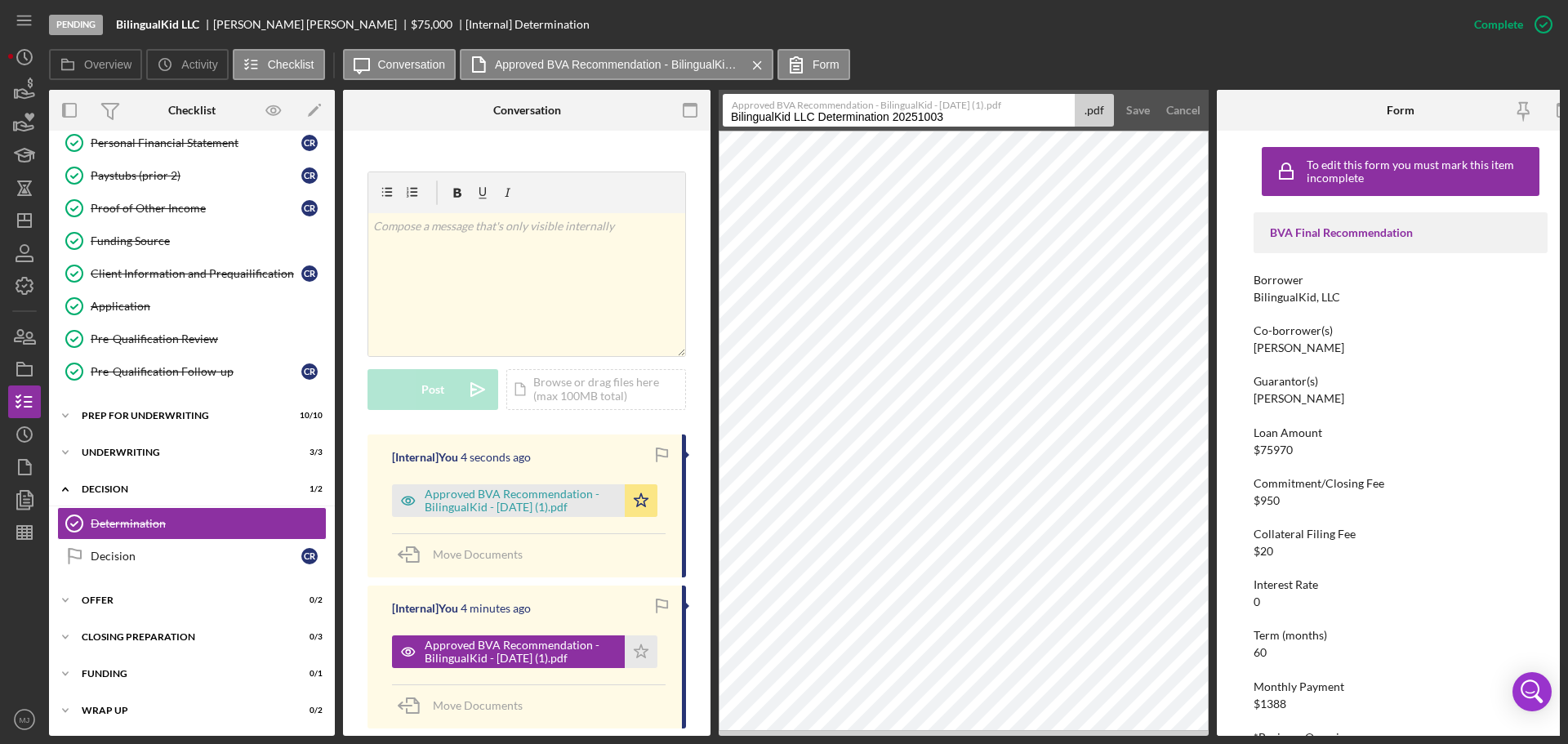
drag, startPoint x: 1011, startPoint y: 114, endPoint x: 617, endPoint y: 138, distance: 394.7
click at [618, 138] on div "Overview Internal Workflow Stage Pending Icon/Dropdown Arrow Archive (can unarc…" at bounding box center [804, 412] width 1511 height 646
type input "Do Not Use"
click at [1141, 98] on div "Save" at bounding box center [1139, 110] width 24 height 33
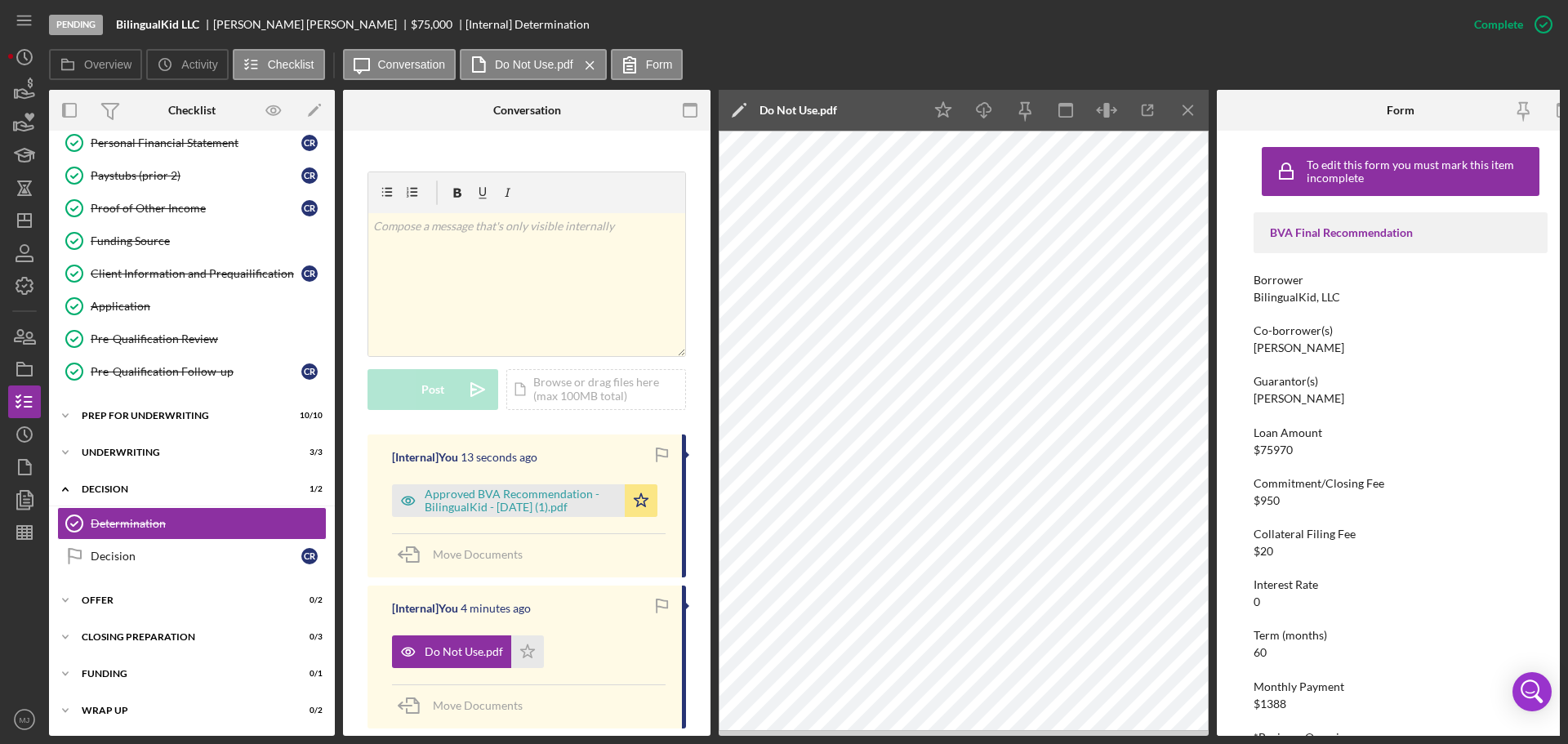
click at [152, 583] on div "Icon/Expander Project Name 1 / 1 Icon/Expander Client Information 7 / 7 Icon/Ex…" at bounding box center [191, 276] width 286 height 904
click at [1187, 104] on icon "Icon/Menu Close" at bounding box center [1188, 111] width 37 height 37
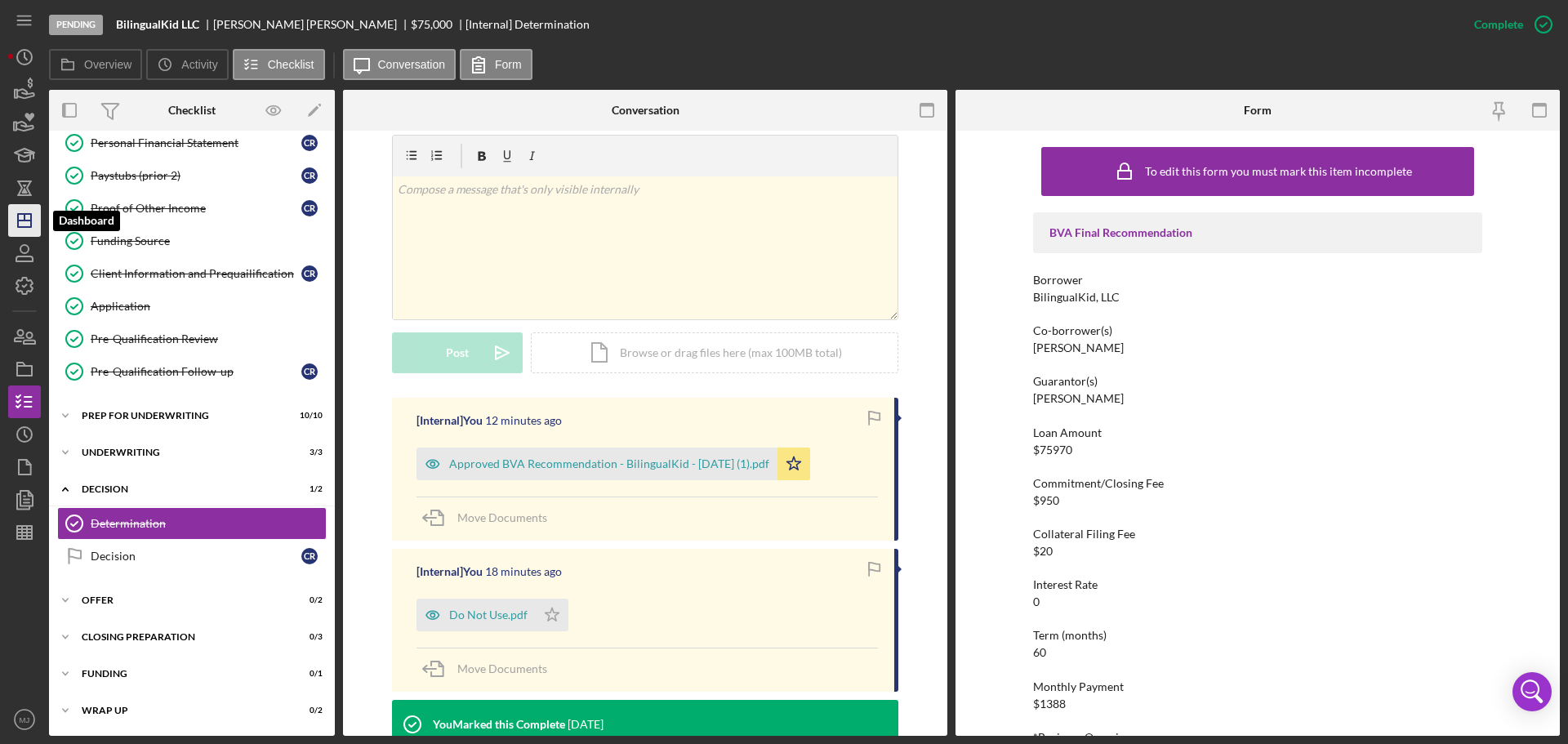
click at [28, 230] on icon "Icon/Dashboard" at bounding box center [24, 220] width 41 height 41
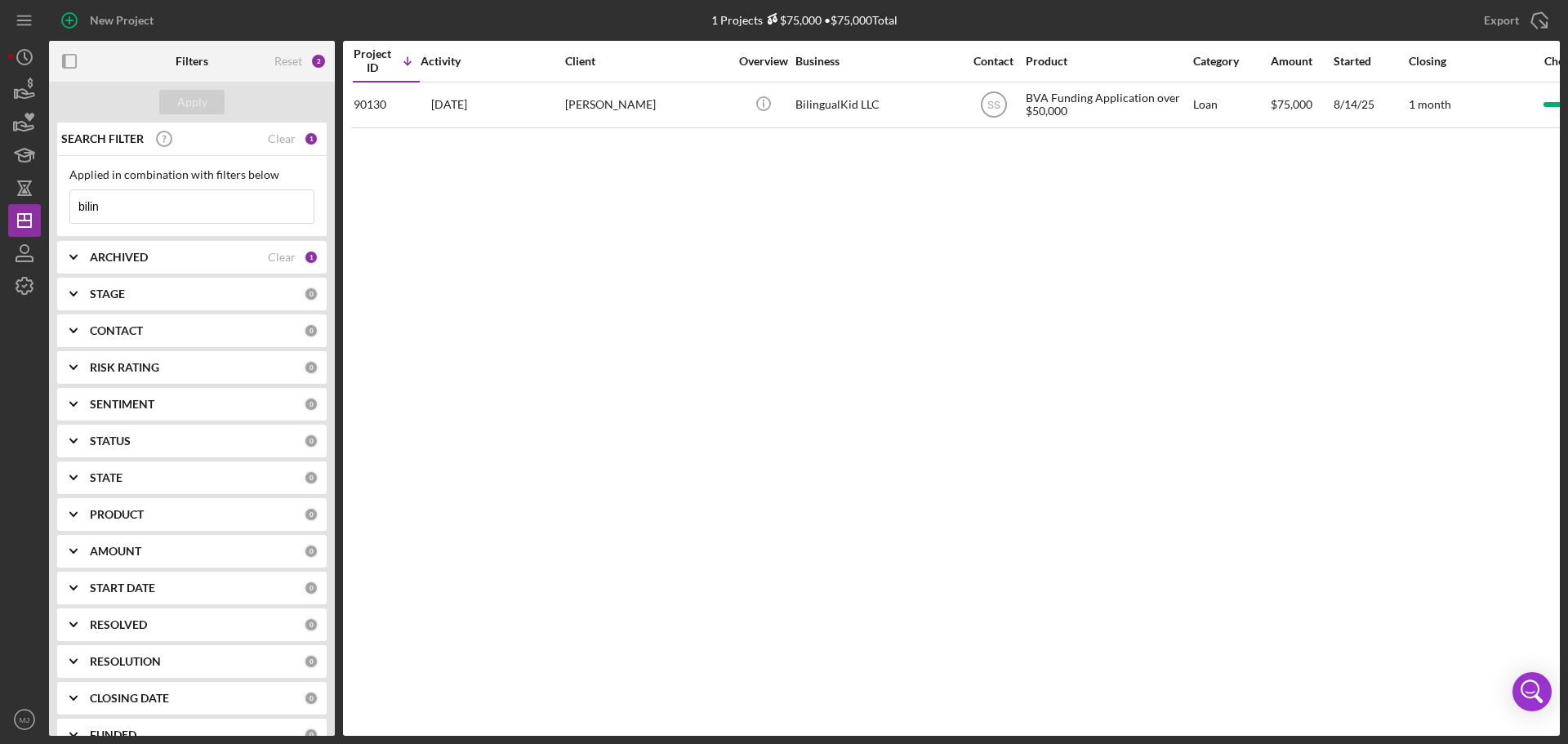
click at [249, 202] on input "bilin" at bounding box center [192, 206] width 243 height 33
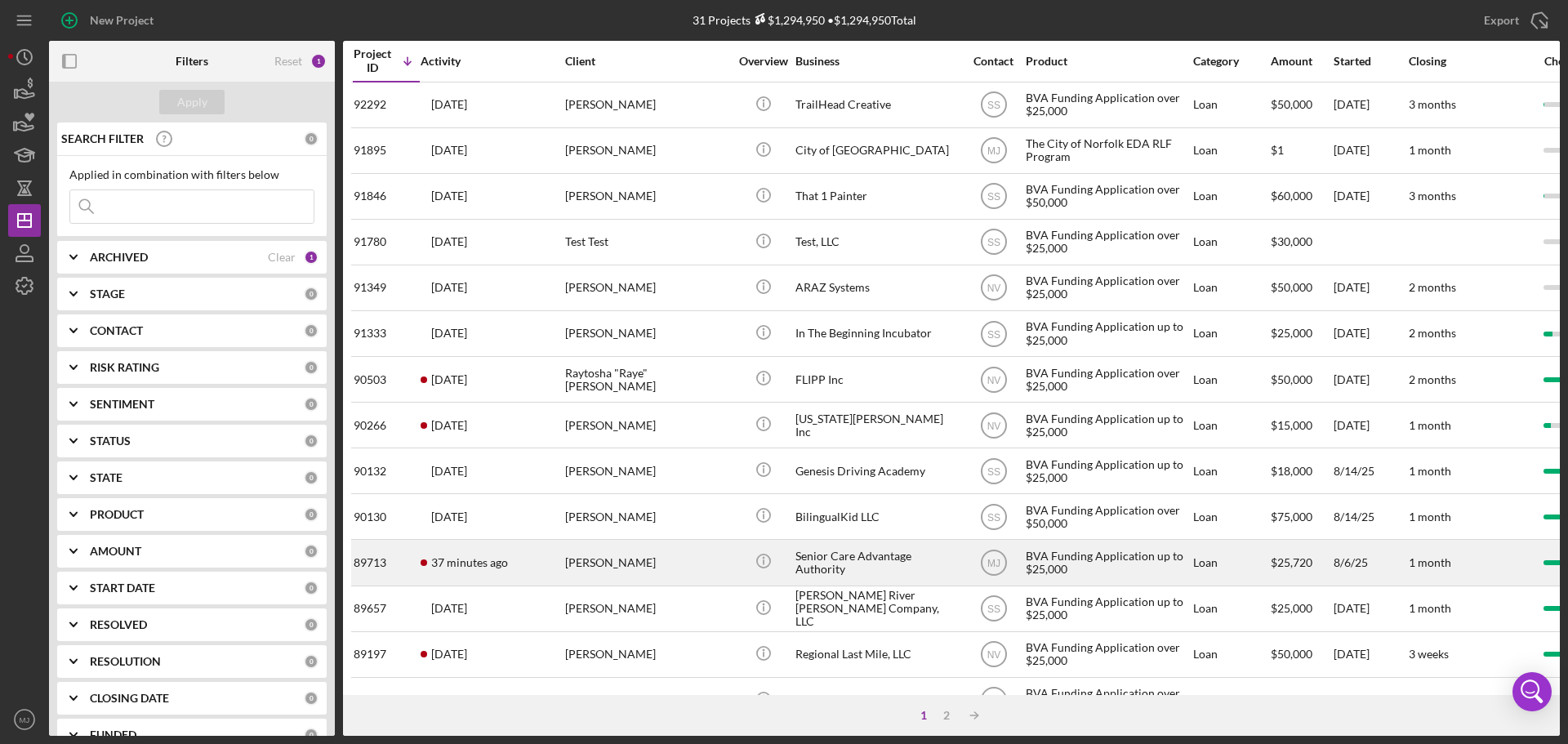
click at [865, 542] on div "Senior Care Advantage Authority" at bounding box center [878, 562] width 163 height 43
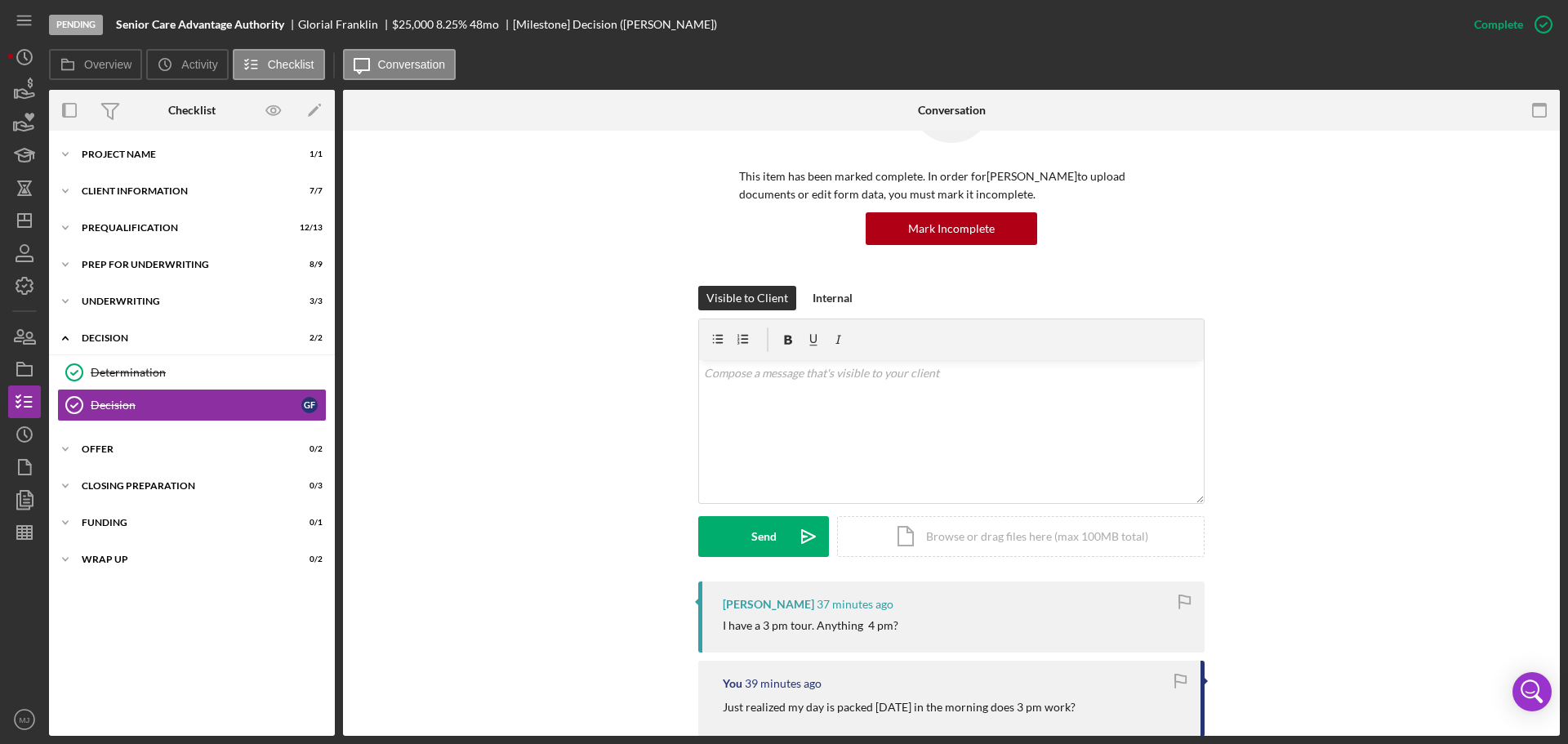
scroll to position [245, 0]
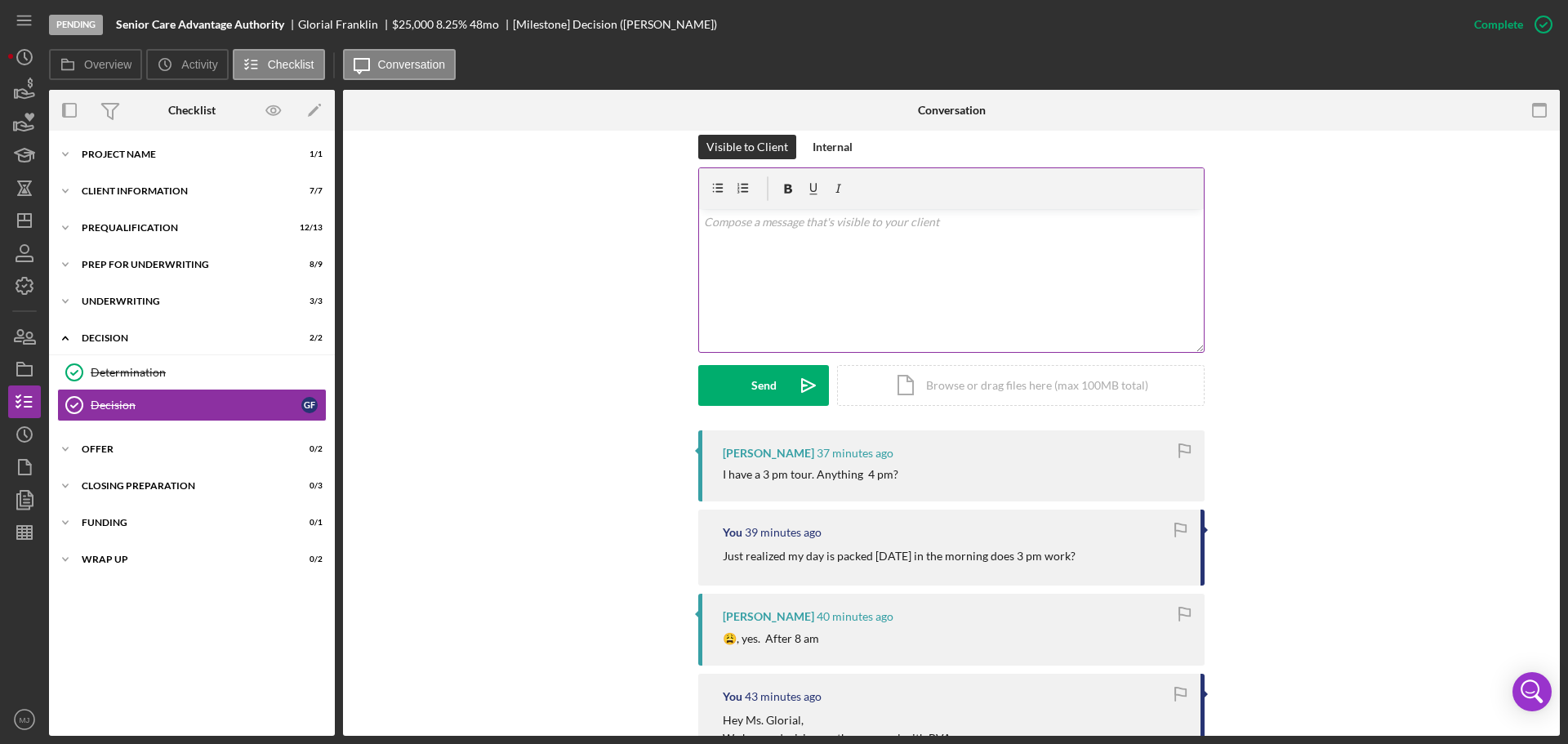
click at [858, 262] on div "v Color teal Color pink Remove color Add row above Add row below Add column bef…" at bounding box center [951, 280] width 505 height 142
click at [756, 222] on p "I can do 4. iwill call you" at bounding box center [952, 222] width 496 height 18
click at [771, 380] on div "Send" at bounding box center [763, 385] width 25 height 41
